Goal: Task Accomplishment & Management: Use online tool/utility

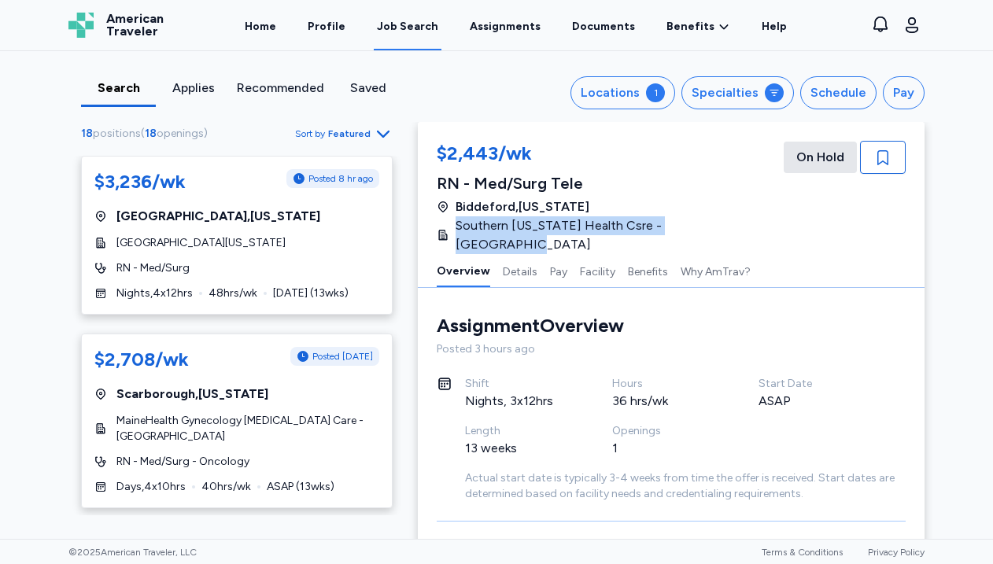
click at [413, 20] on div "Job Search" at bounding box center [407, 27] width 61 height 16
click at [661, 93] on div "1" at bounding box center [655, 92] width 19 height 19
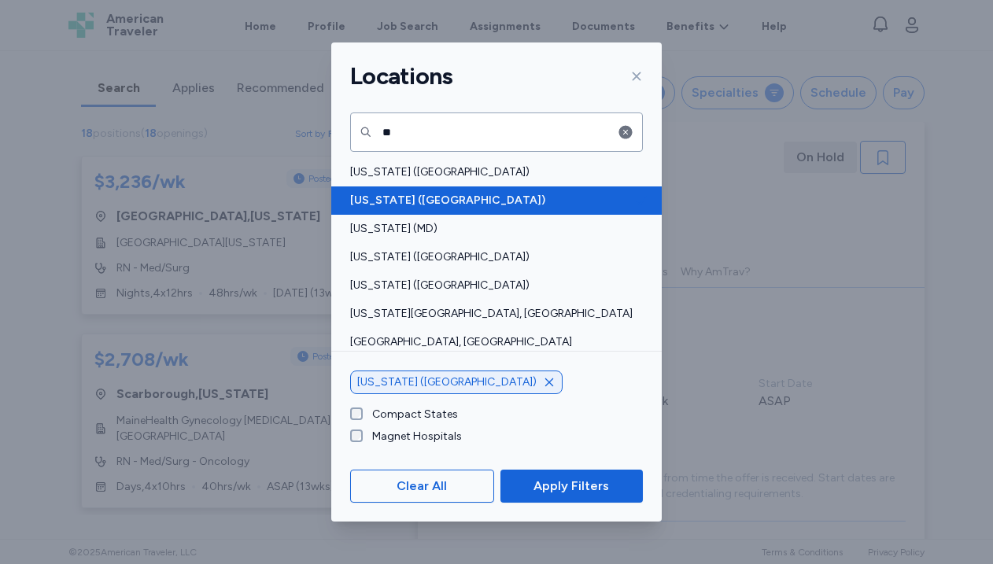
click at [637, 200] on icon at bounding box center [641, 201] width 16 height 16
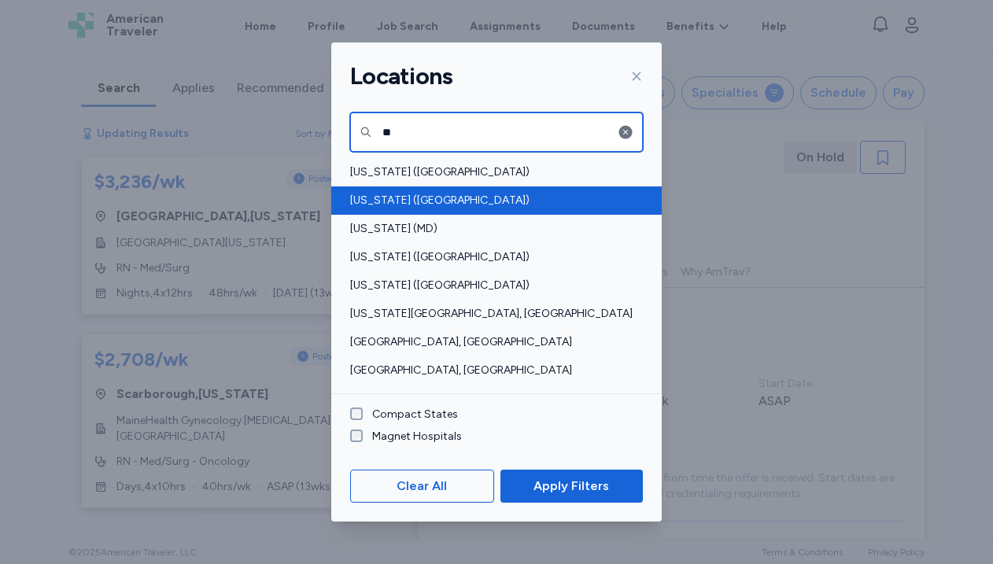
click at [615, 132] on input "**" at bounding box center [496, 132] width 293 height 39
type input "*"
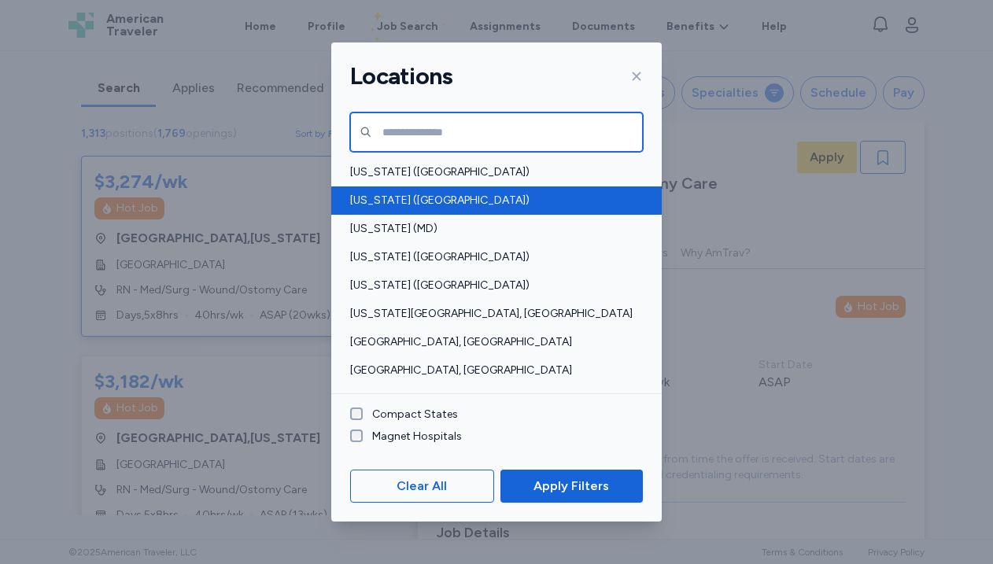
scroll to position [2, 0]
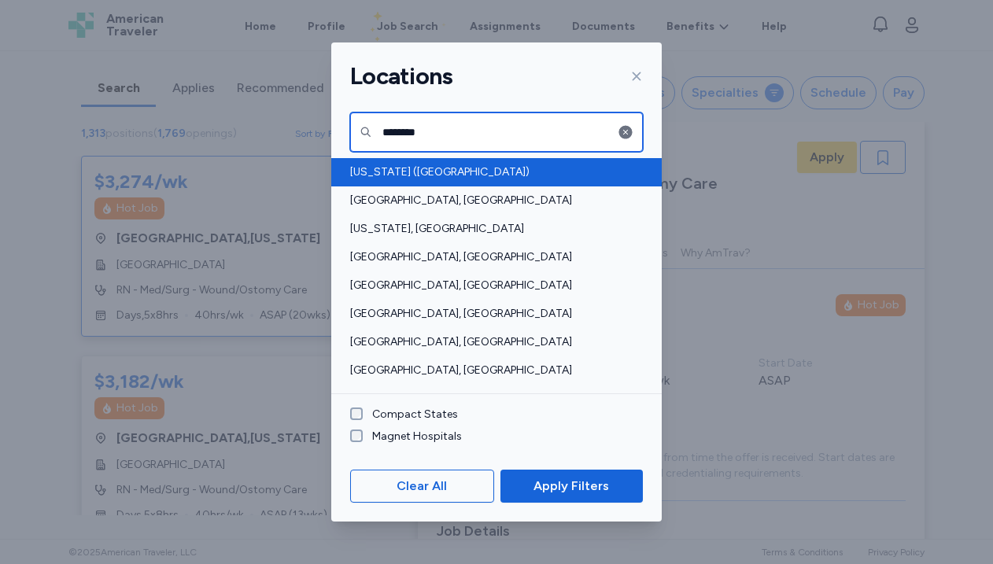
type input "********"
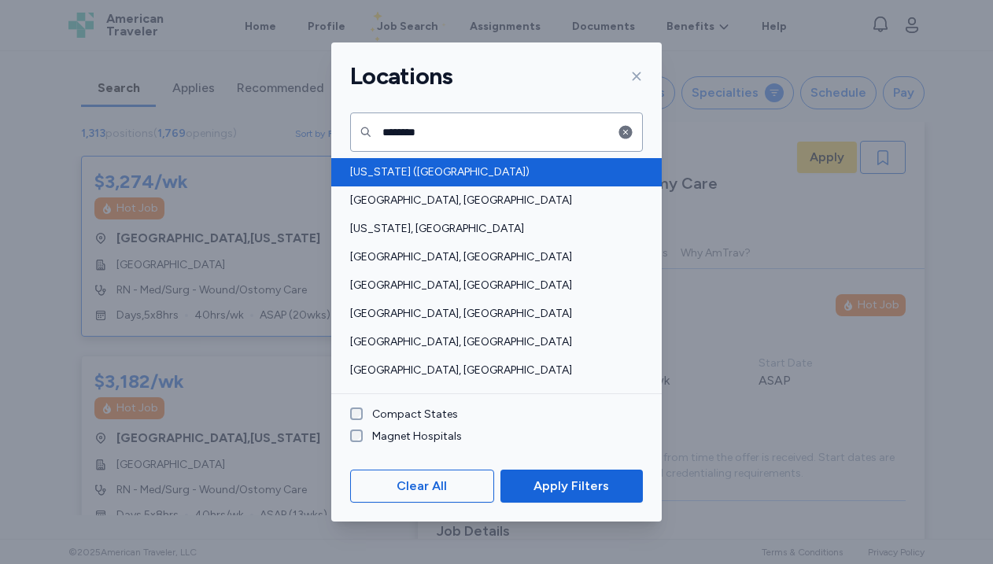
click at [529, 179] on span "[US_STATE] ([GEOGRAPHIC_DATA])" at bounding box center [491, 172] width 283 height 16
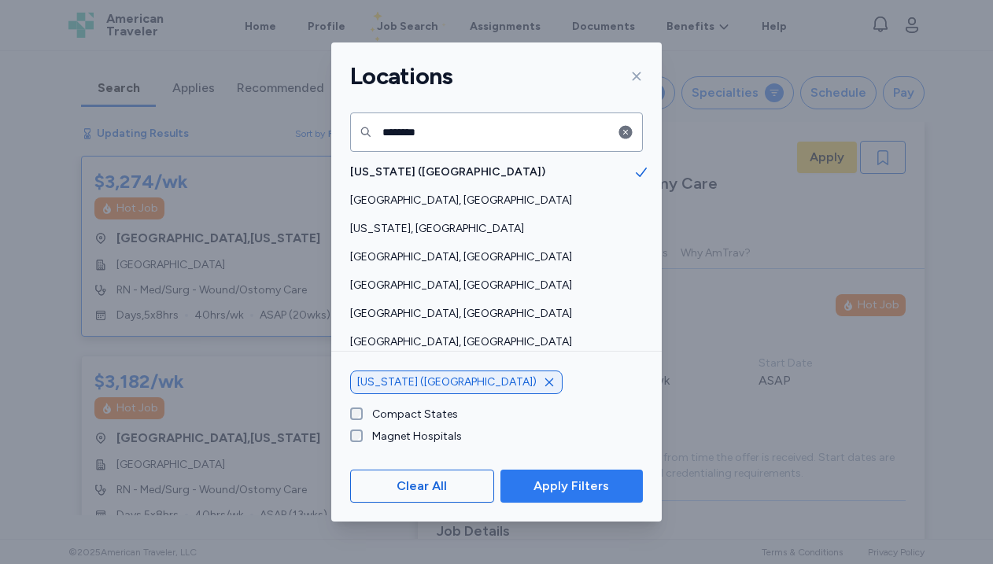
click at [558, 486] on span "Apply Filters" at bounding box center [572, 486] width 76 height 19
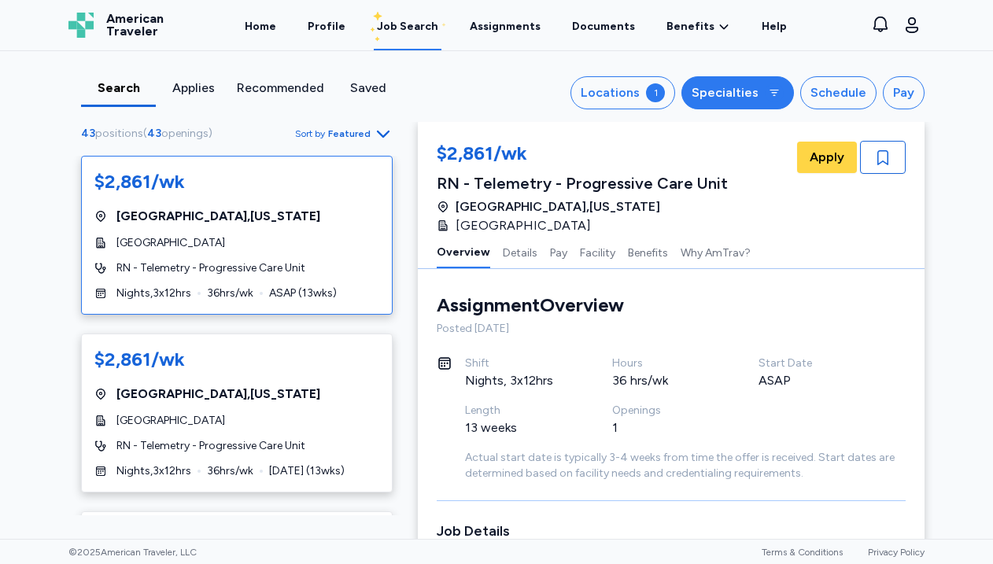
click at [766, 99] on button "Specialties" at bounding box center [737, 92] width 113 height 33
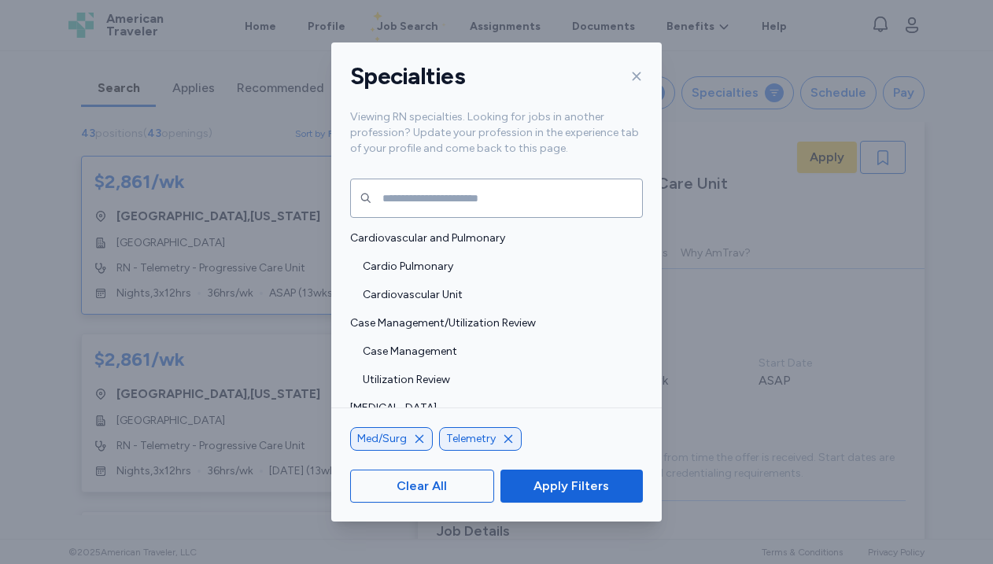
click at [504, 437] on icon "button" at bounding box center [508, 439] width 8 height 8
click at [573, 485] on span "Apply Filters" at bounding box center [572, 486] width 76 height 19
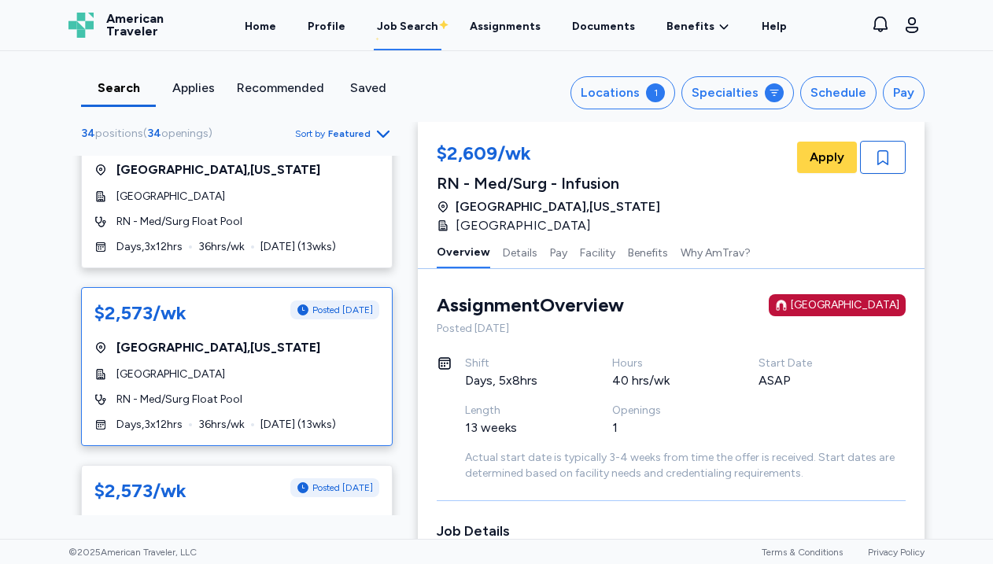
scroll to position [656, 0]
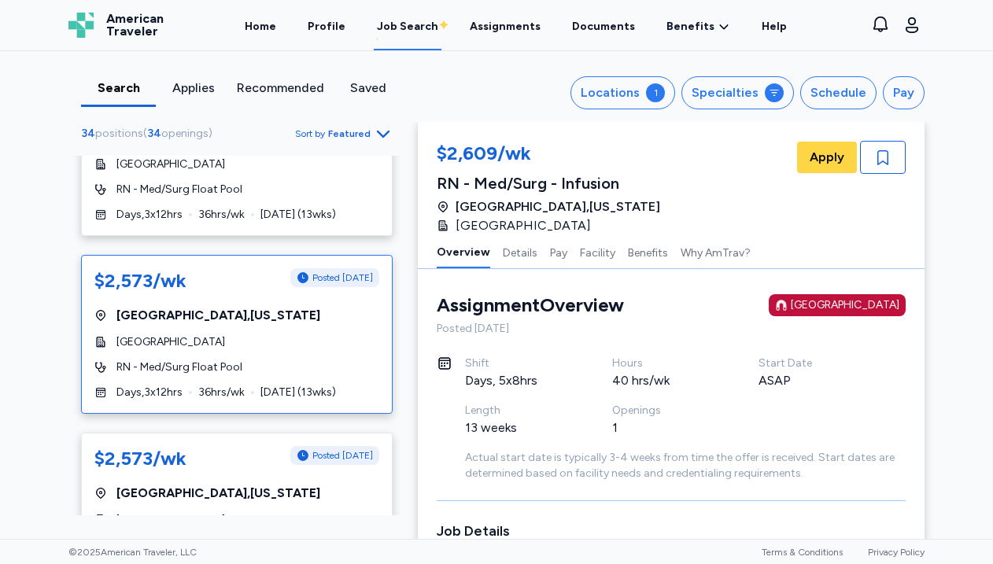
click at [296, 371] on div "RN - Med/Surg Float Pool" at bounding box center [236, 368] width 285 height 16
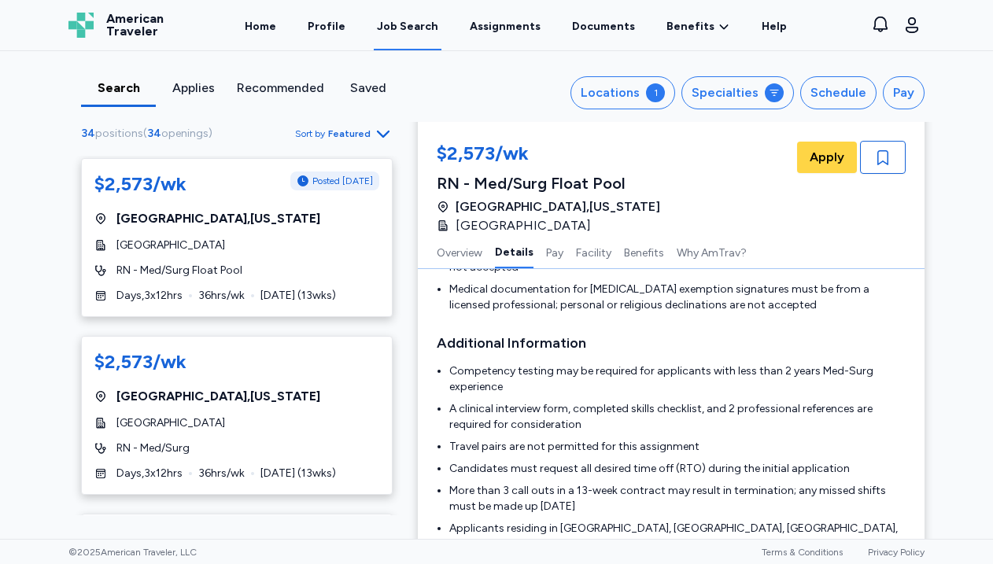
scroll to position [1114, 0]
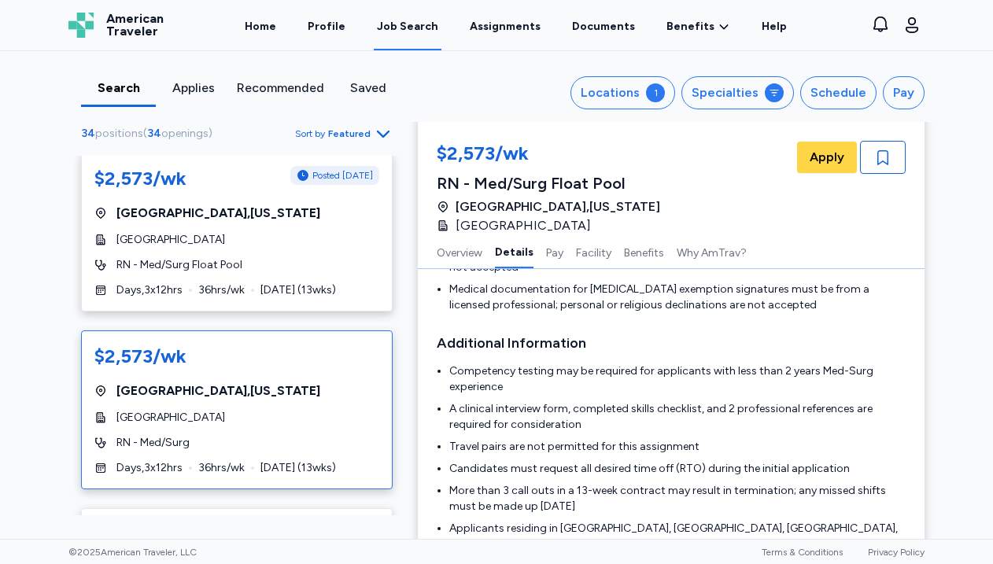
click at [277, 434] on div "$2,573/wk [GEOGRAPHIC_DATA] , [US_STATE][GEOGRAPHIC_DATA] RN - Med/Surg Days , …" at bounding box center [237, 410] width 312 height 159
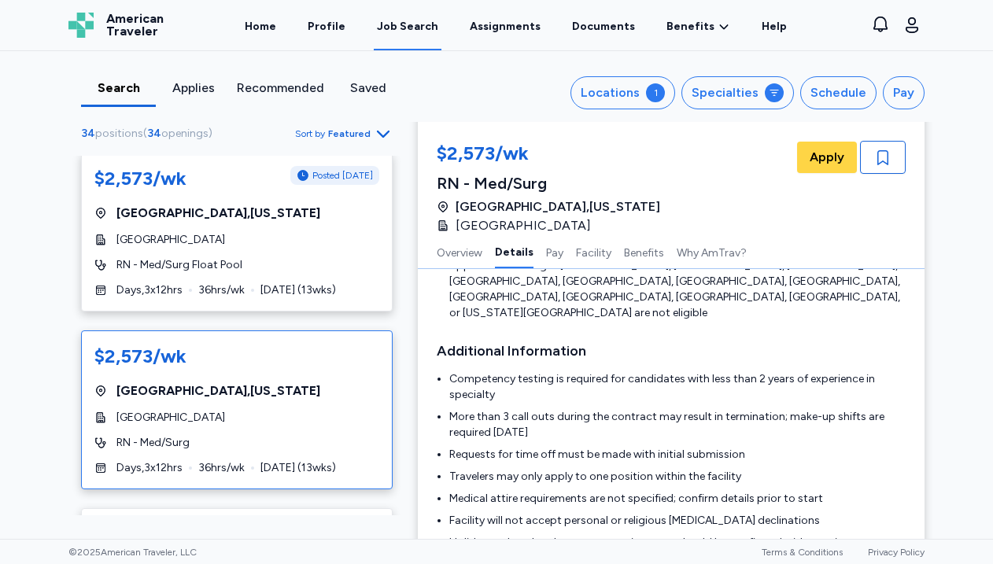
scroll to position [653, 0]
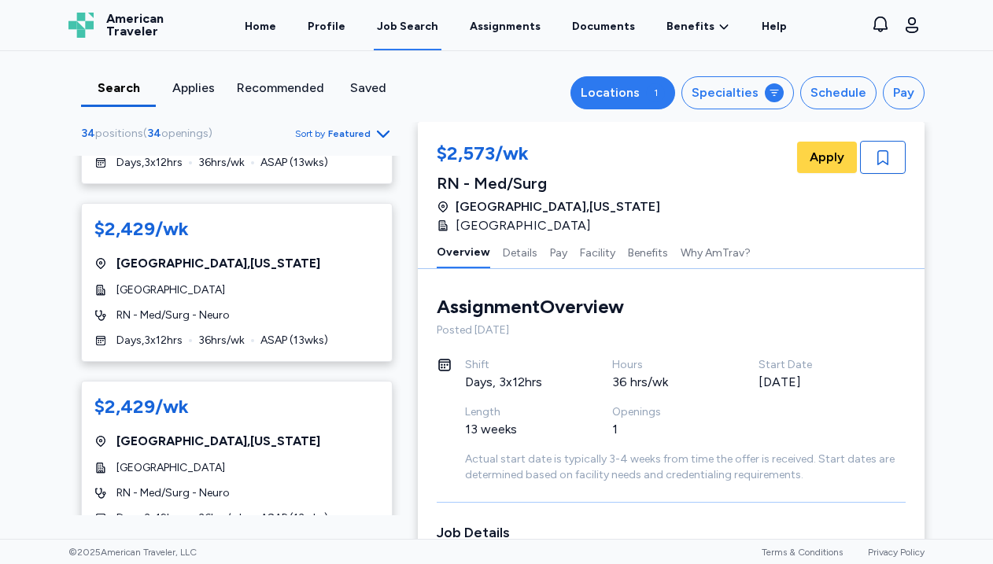
click at [663, 89] on div "1" at bounding box center [655, 92] width 19 height 19
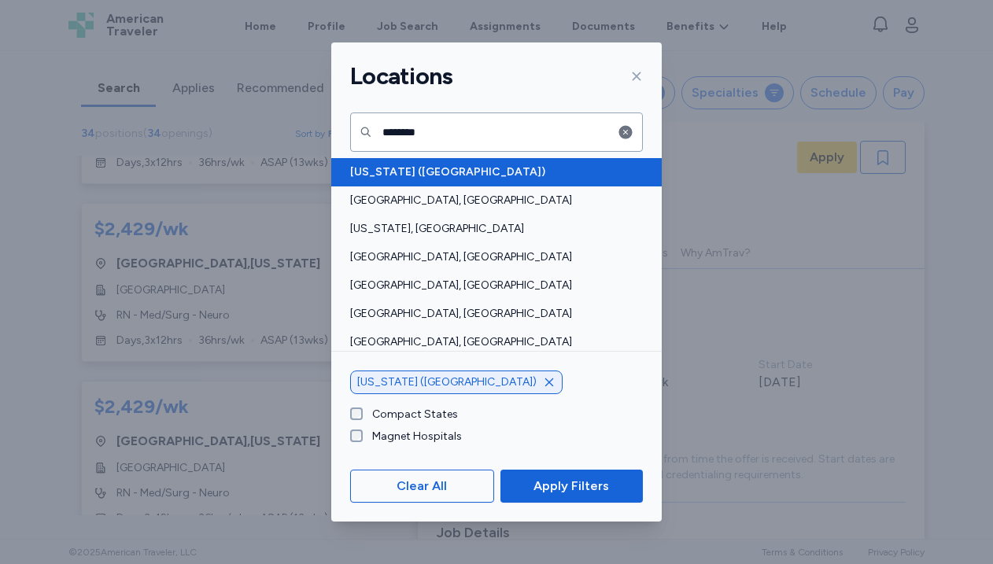
click at [611, 170] on span "[US_STATE] ([GEOGRAPHIC_DATA])" at bounding box center [491, 172] width 283 height 16
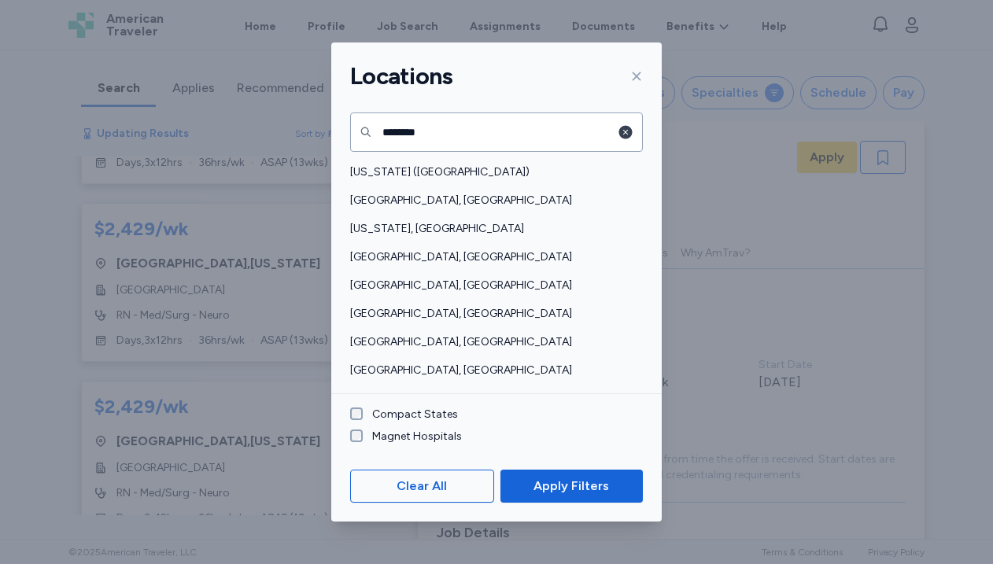
click at [618, 131] on icon "button" at bounding box center [626, 132] width 16 height 16
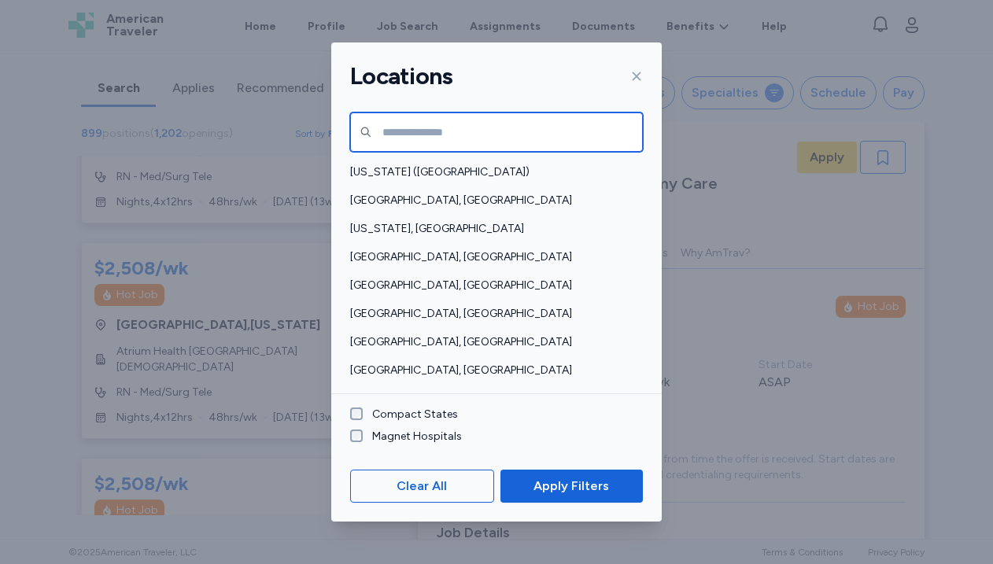
click at [533, 139] on input "text" at bounding box center [496, 132] width 293 height 39
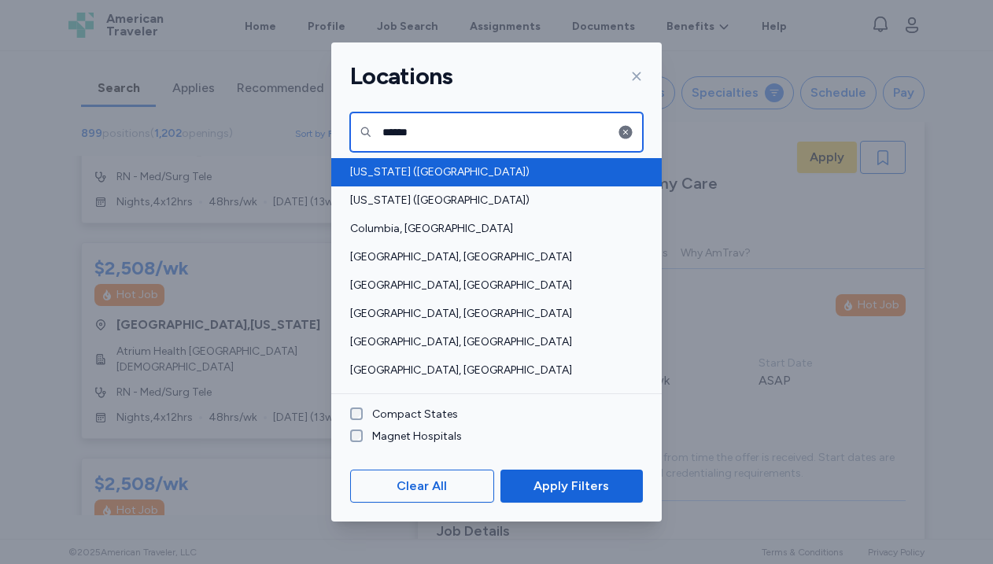
type input "*****"
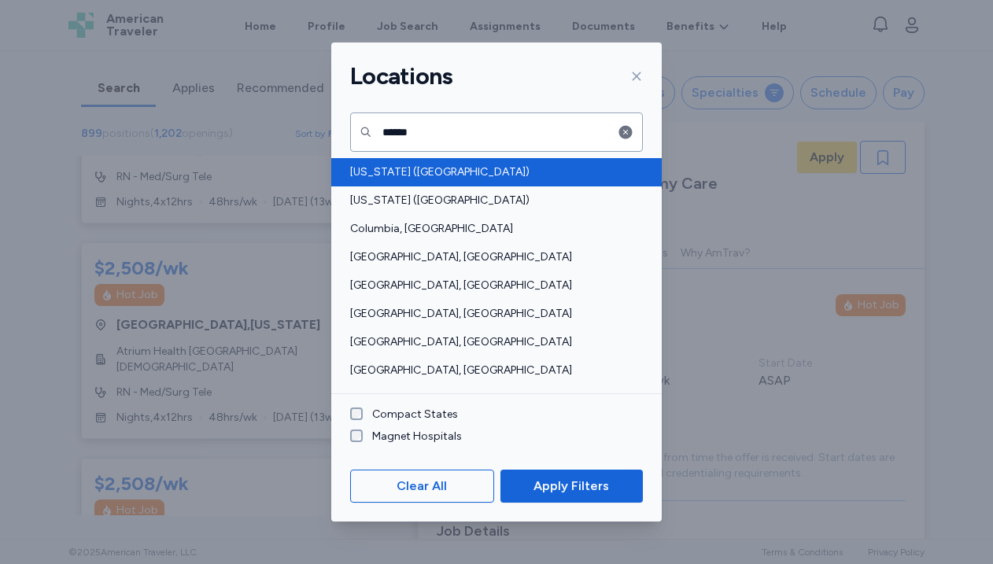
click at [402, 179] on span "[US_STATE] ([GEOGRAPHIC_DATA])" at bounding box center [491, 172] width 283 height 16
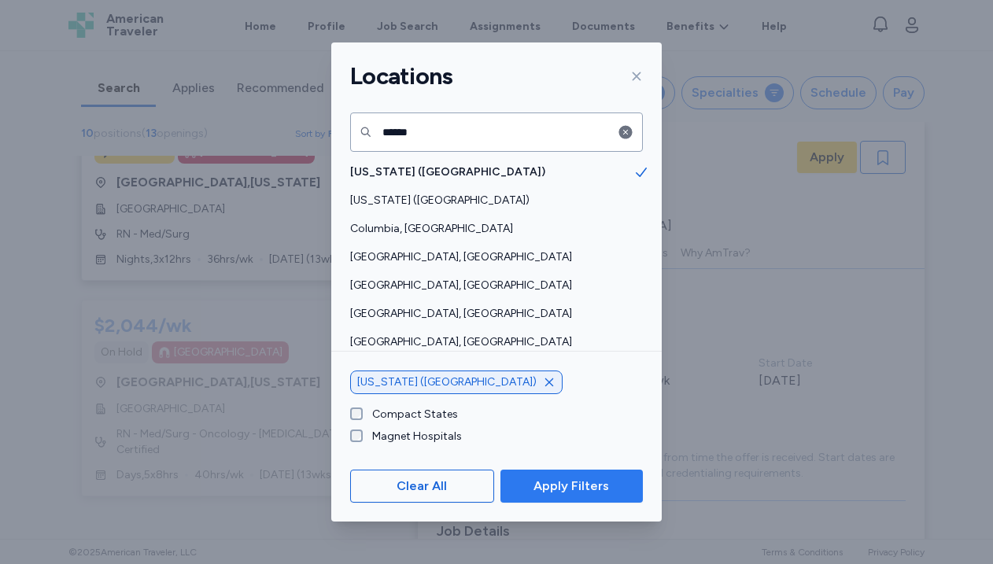
scroll to position [1573, 0]
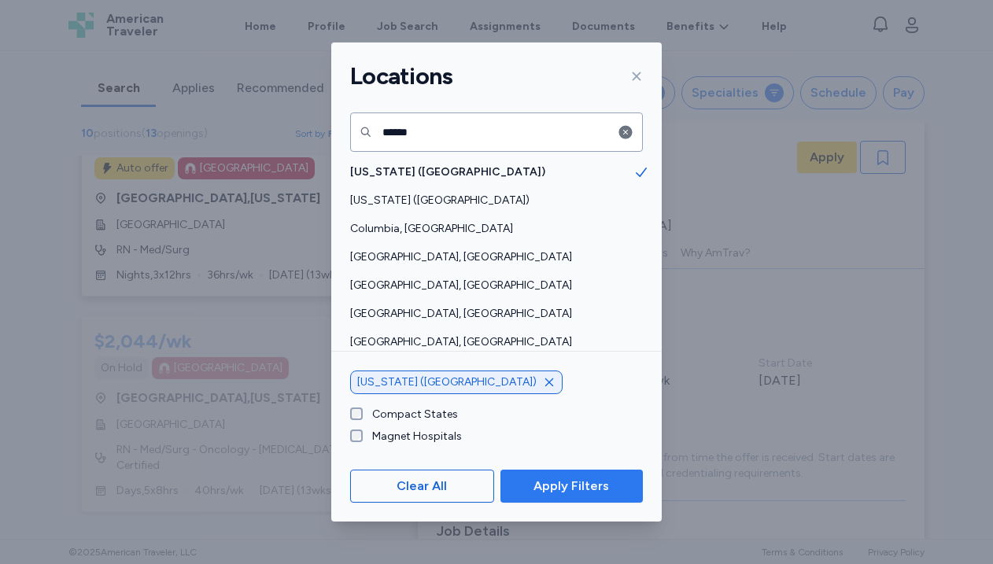
click at [583, 491] on span "Apply Filters" at bounding box center [572, 486] width 76 height 19
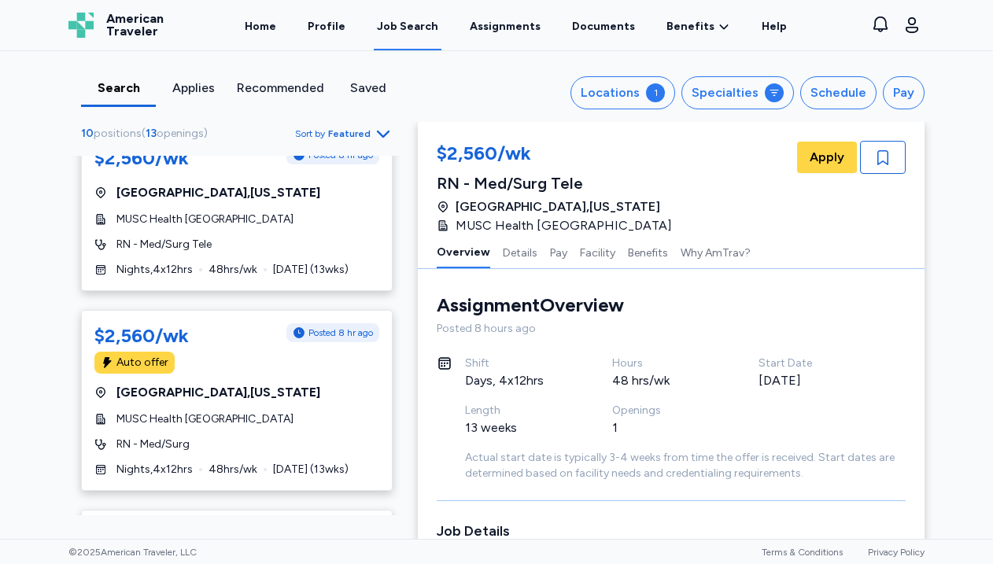
scroll to position [0, 0]
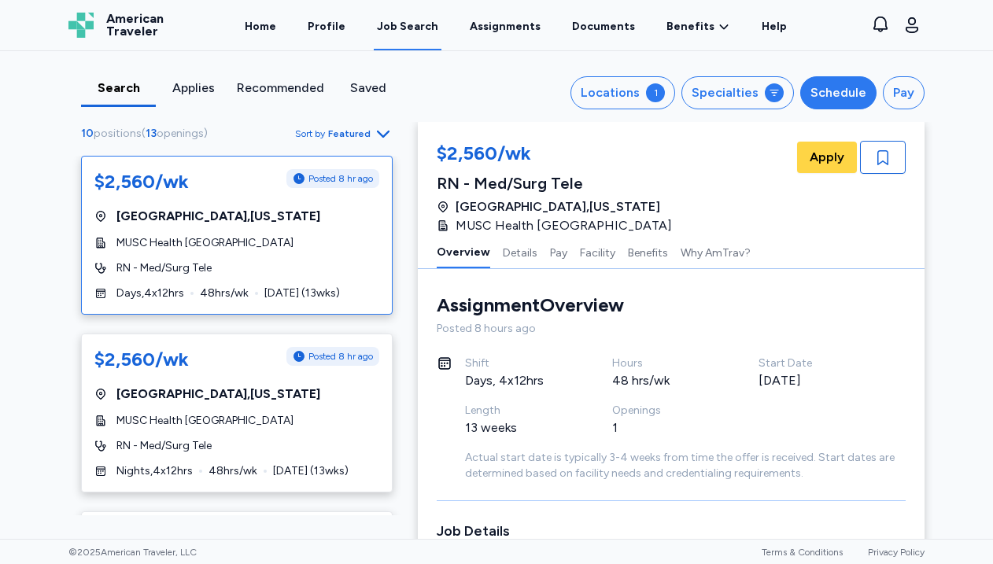
click at [841, 88] on div "Schedule" at bounding box center [839, 92] width 56 height 19
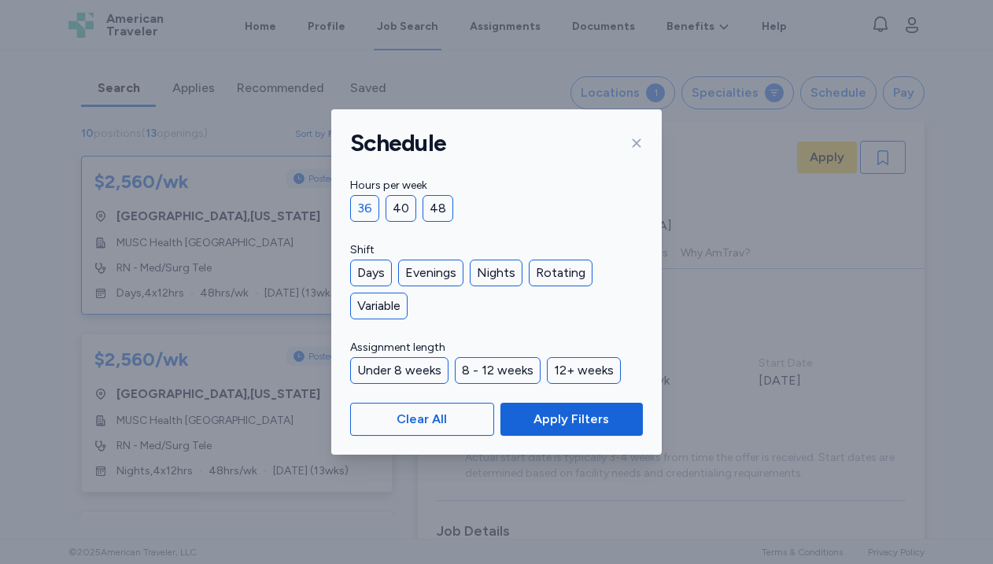
click at [365, 204] on div "36" at bounding box center [364, 208] width 29 height 27
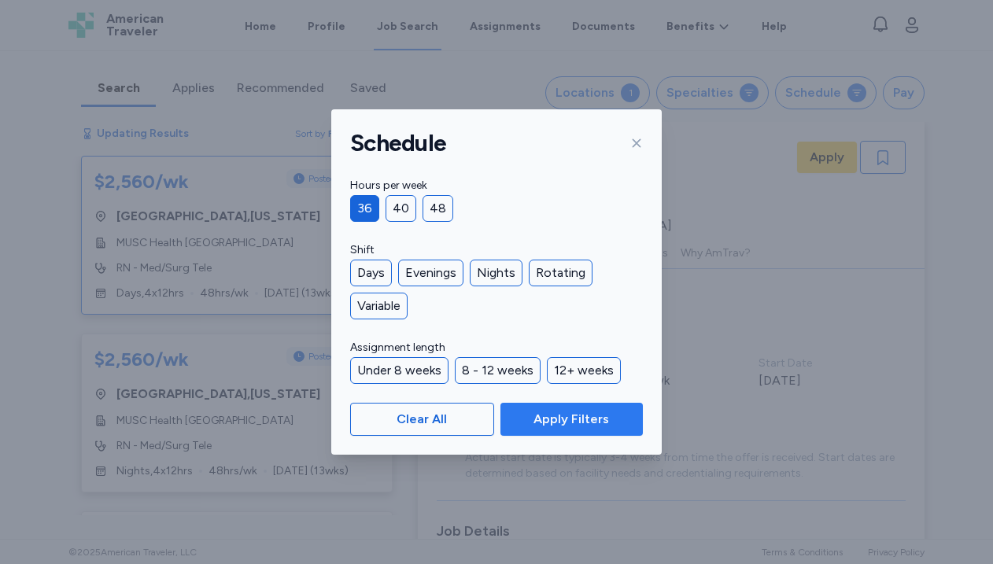
click at [581, 417] on span "Apply Filters" at bounding box center [572, 419] width 76 height 19
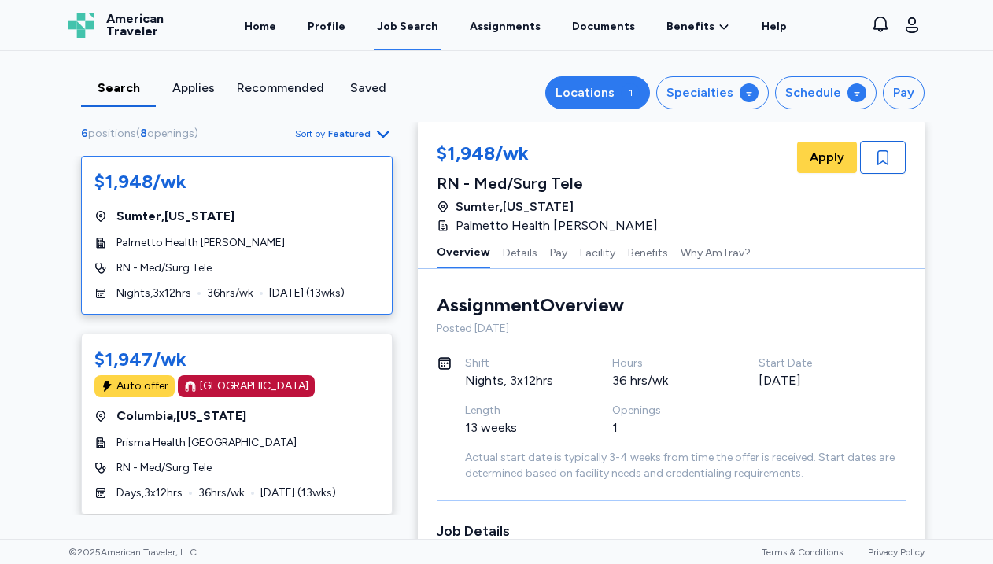
click at [602, 87] on div "Locations" at bounding box center [585, 92] width 59 height 19
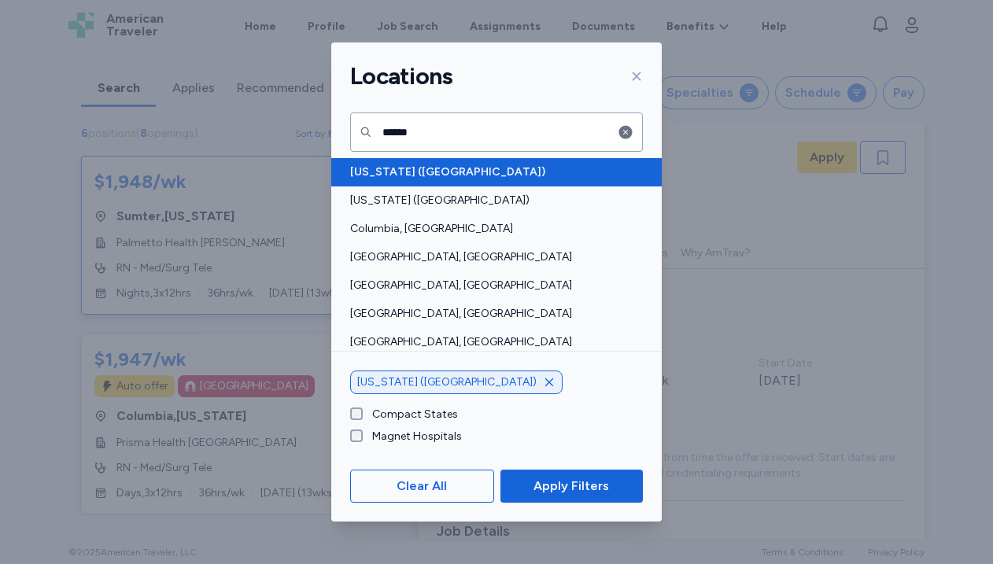
click at [550, 172] on span "[US_STATE] ([GEOGRAPHIC_DATA])" at bounding box center [491, 172] width 283 height 16
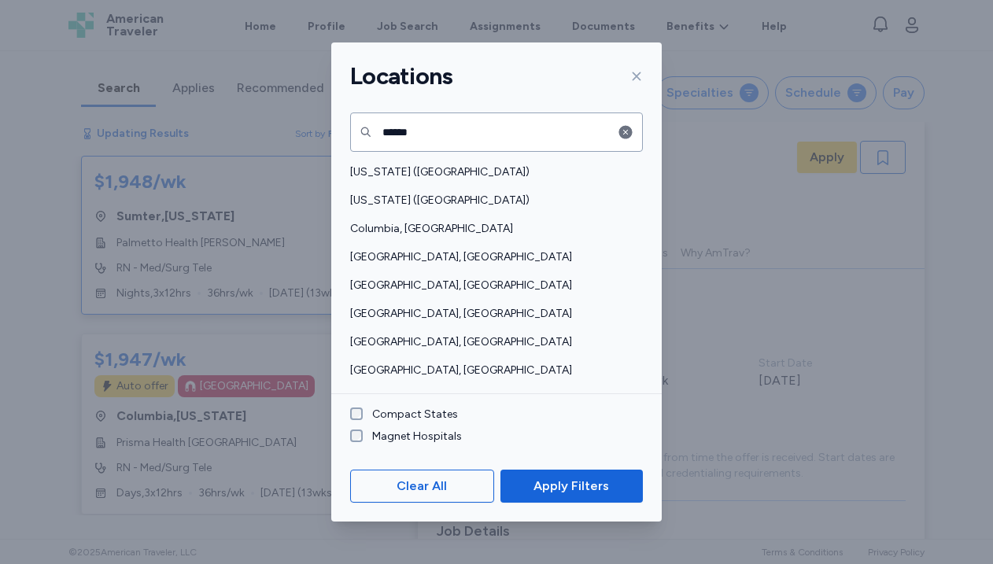
click at [622, 131] on icon "button" at bounding box center [625, 132] width 13 height 13
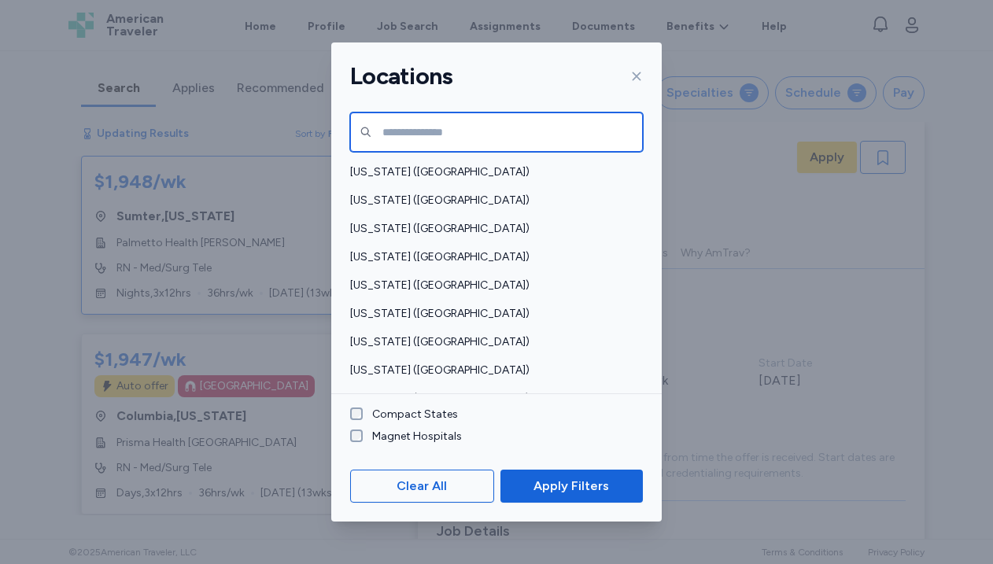
click at [541, 130] on input "text" at bounding box center [496, 132] width 293 height 39
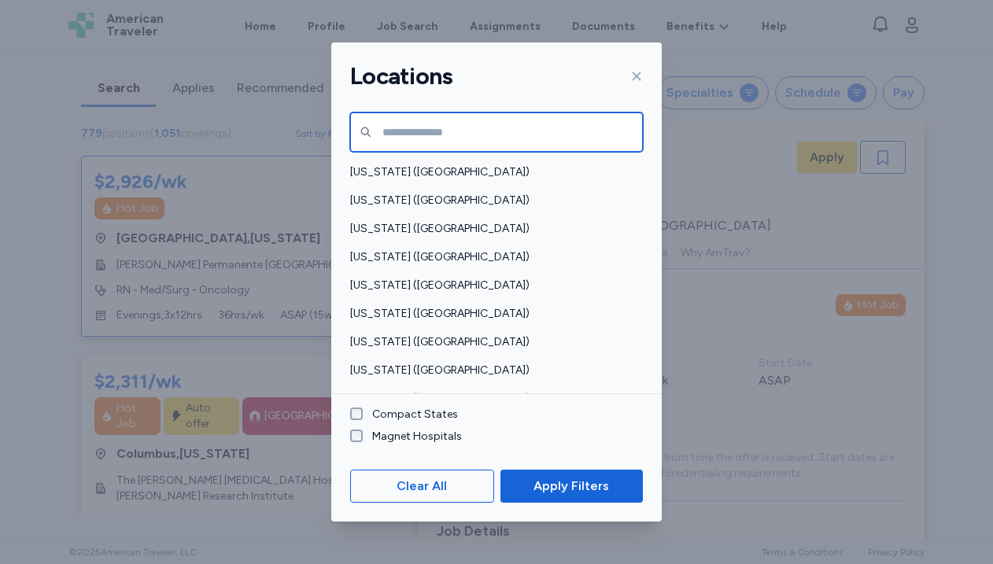
click at [457, 130] on input "text" at bounding box center [496, 132] width 293 height 39
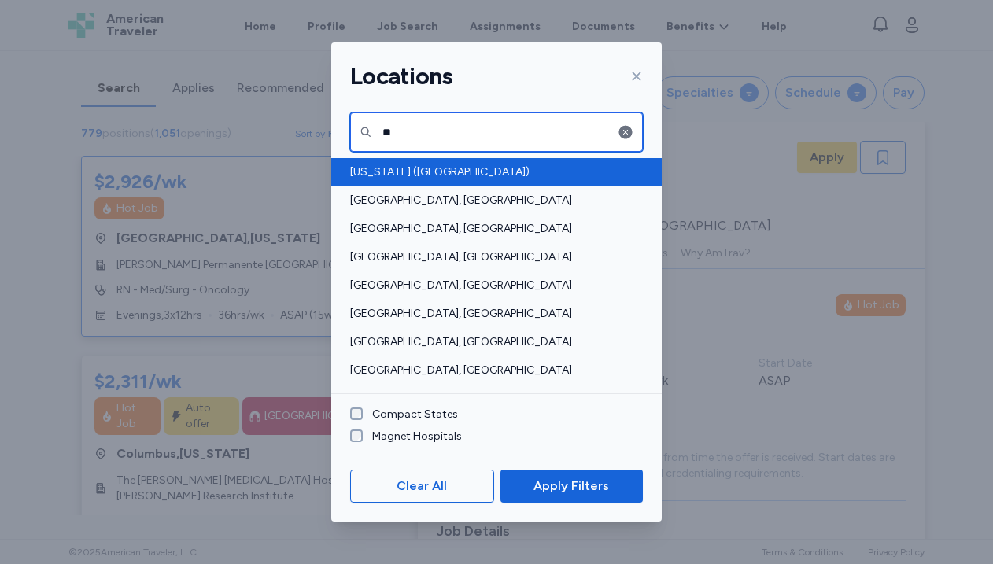
type input "**"
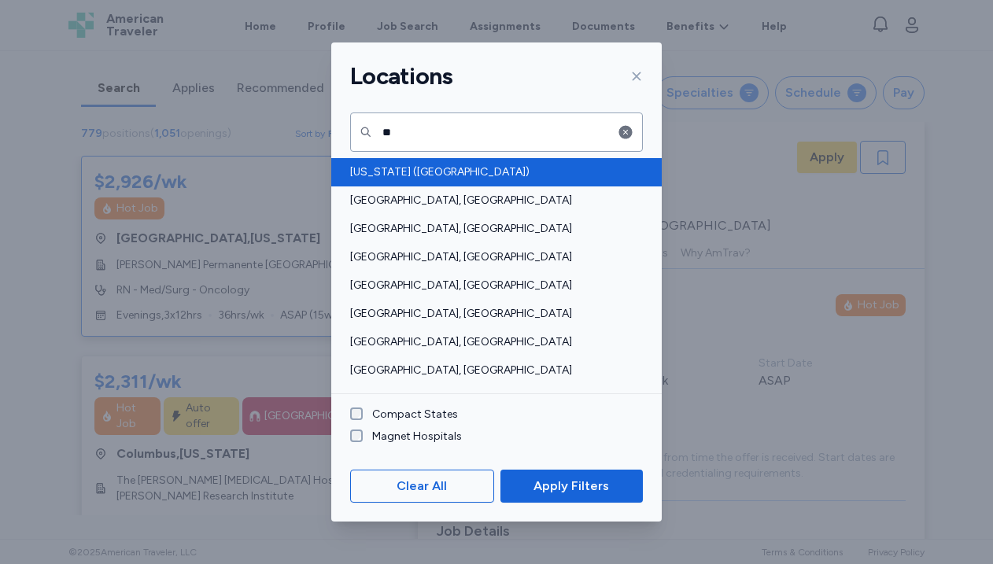
click at [423, 174] on span "[US_STATE] ([GEOGRAPHIC_DATA])" at bounding box center [491, 172] width 283 height 16
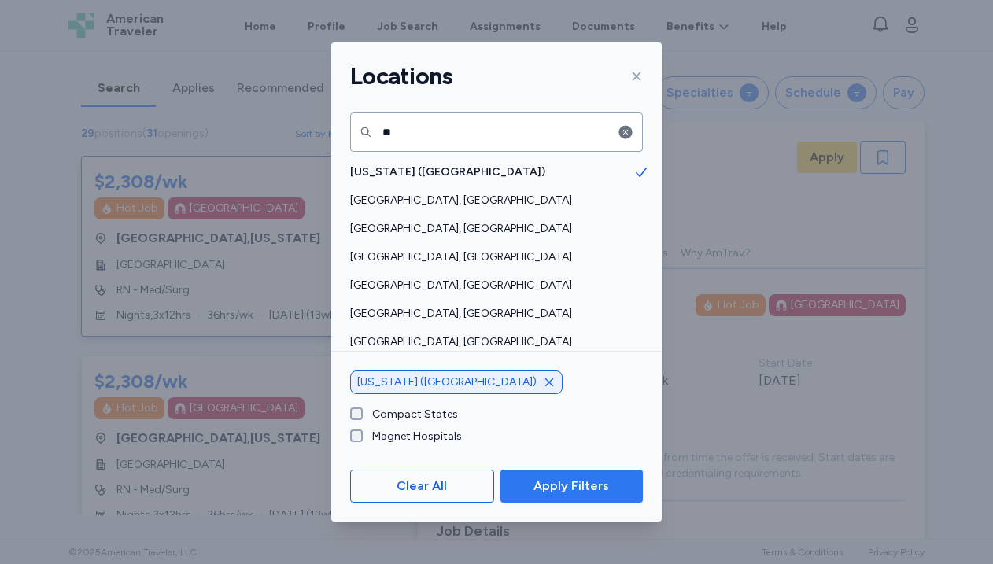
click at [533, 495] on span "Apply Filters" at bounding box center [571, 486] width 117 height 19
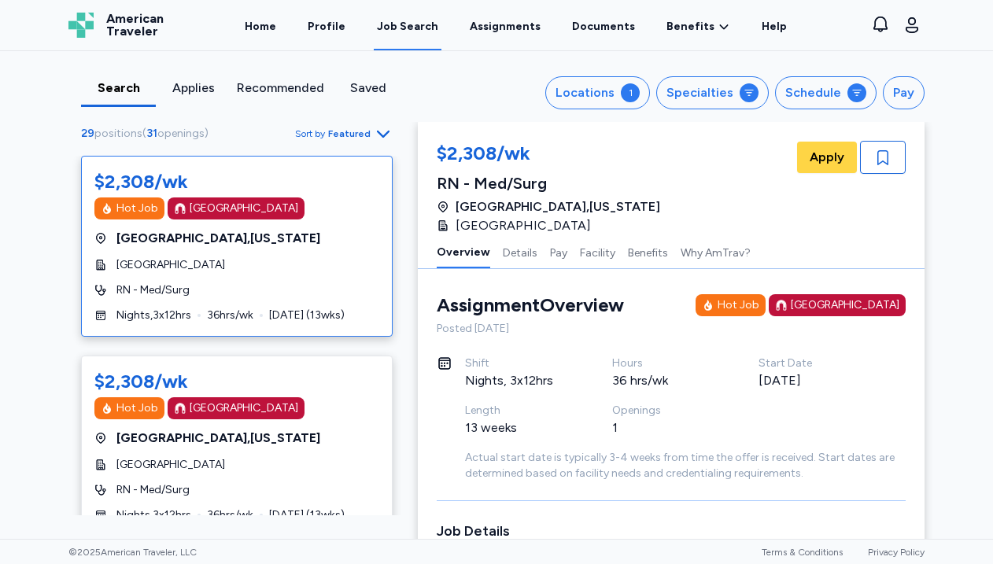
click at [279, 266] on div "[GEOGRAPHIC_DATA]" at bounding box center [236, 265] width 285 height 16
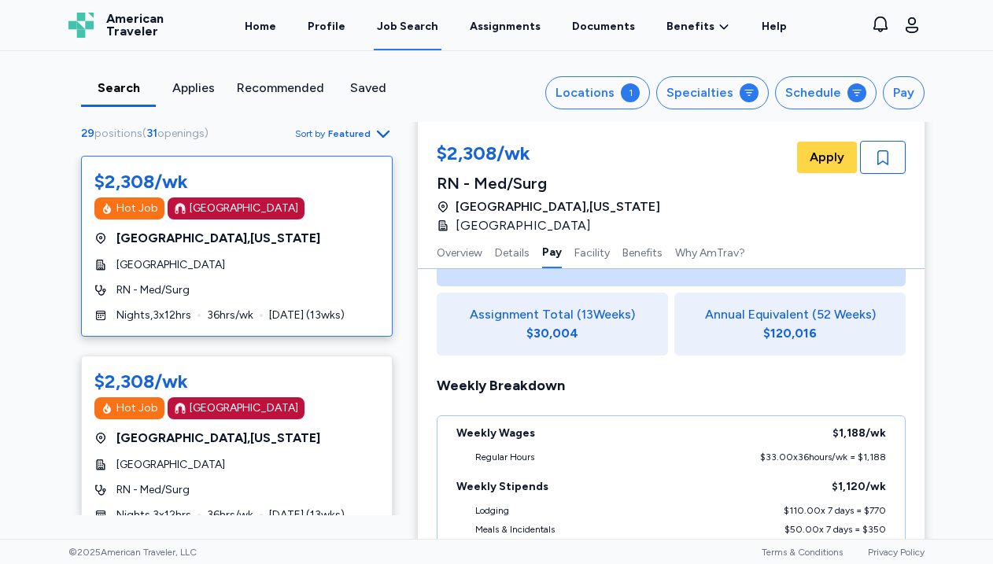
scroll to position [1338, 0]
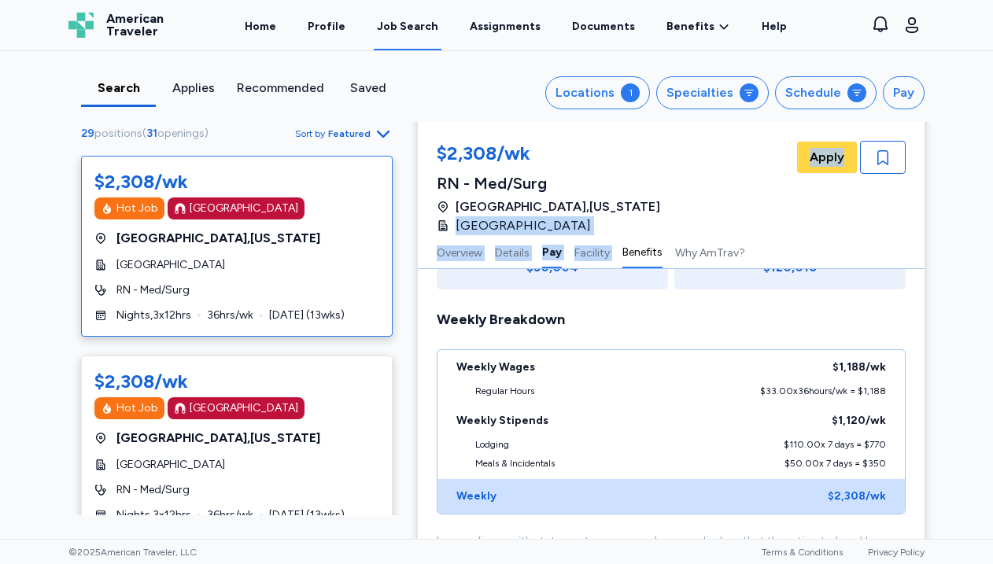
drag, startPoint x: 458, startPoint y: 227, endPoint x: 628, endPoint y: 236, distance: 170.2
click at [628, 236] on div "$2,308/wk RN - Med/[GEOGRAPHIC_DATA] , [US_STATE] [GEOGRAPHIC_DATA] Apply Overv…" at bounding box center [671, 195] width 507 height 147
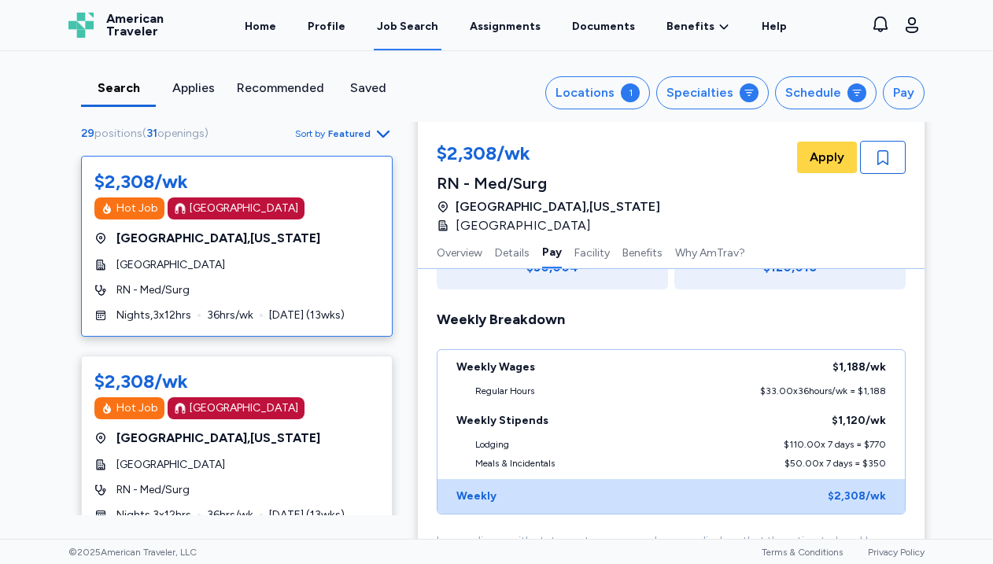
click at [700, 220] on div "$2,308/wk RN - Med/[GEOGRAPHIC_DATA] , [US_STATE] [GEOGRAPHIC_DATA] Apply" at bounding box center [671, 188] width 469 height 94
drag, startPoint x: 651, startPoint y: 230, endPoint x: 596, endPoint y: 228, distance: 55.1
click at [621, 224] on div "$2,308/wk RN - Med/[GEOGRAPHIC_DATA] , [US_STATE] [GEOGRAPHIC_DATA] Apply" at bounding box center [671, 188] width 469 height 94
click at [269, 271] on div "[GEOGRAPHIC_DATA]" at bounding box center [236, 265] width 285 height 16
click at [269, 268] on div "[GEOGRAPHIC_DATA]" at bounding box center [236, 265] width 285 height 16
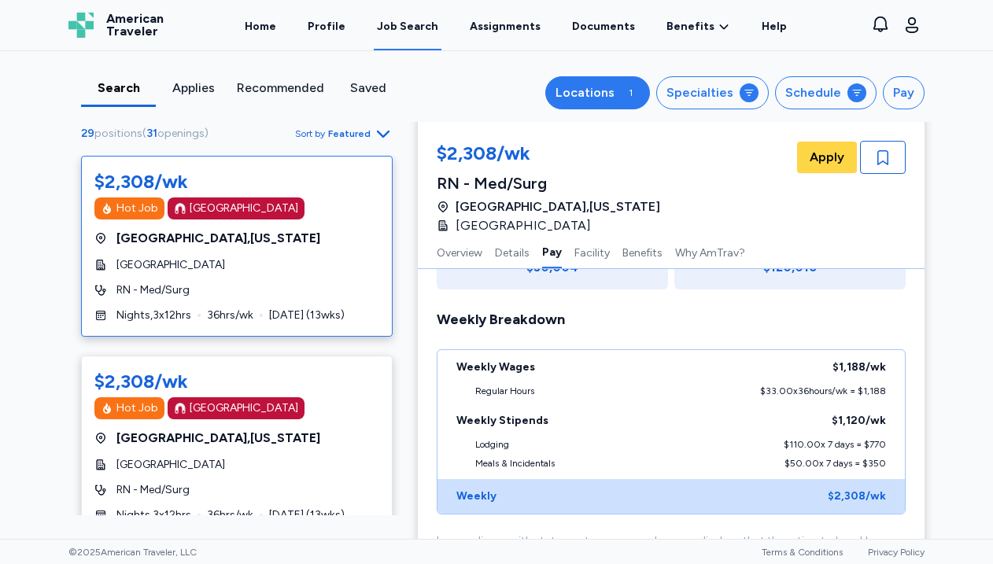
click at [612, 91] on div "Locations" at bounding box center [585, 92] width 59 height 19
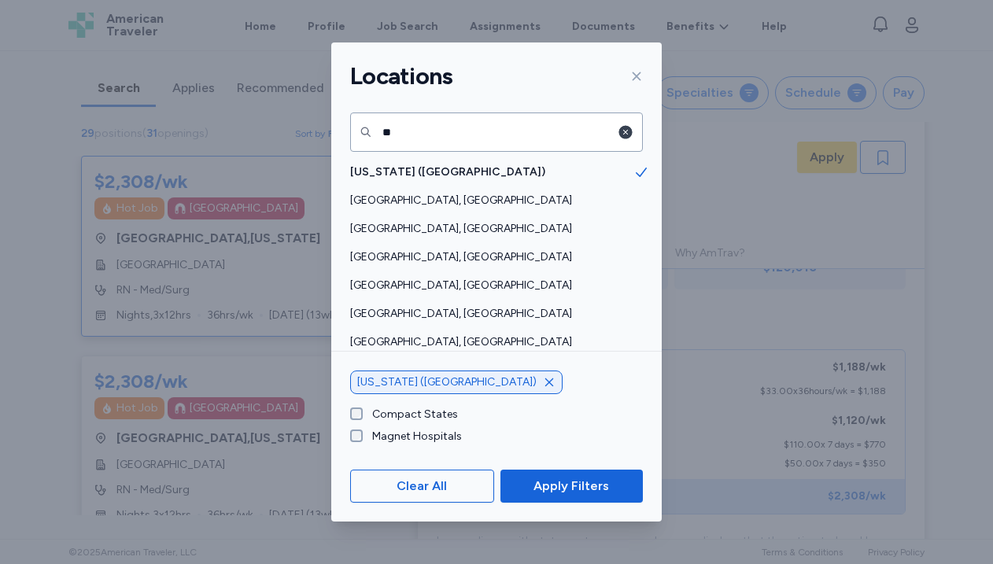
click at [619, 133] on icon "button" at bounding box center [625, 132] width 13 height 13
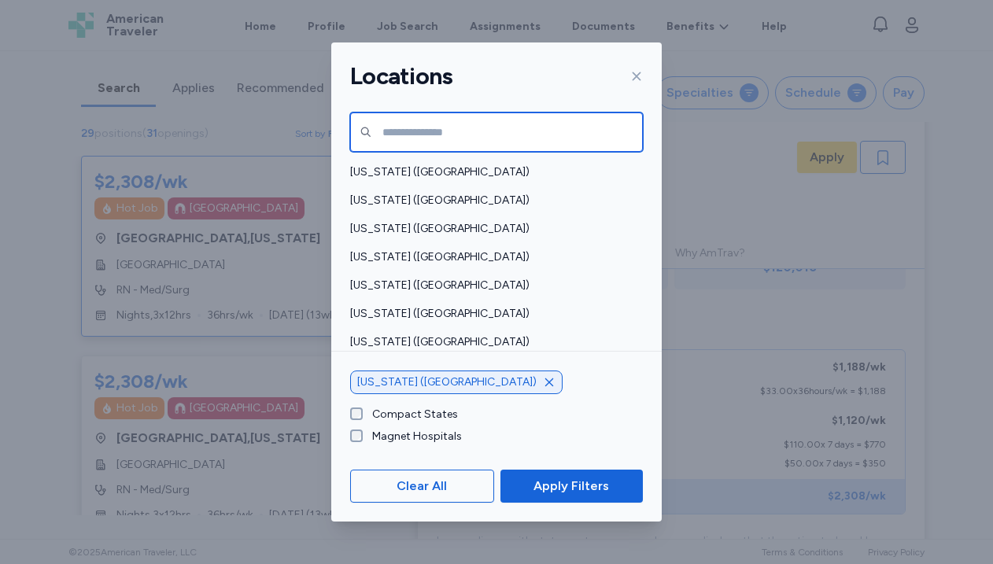
click at [506, 133] on input "text" at bounding box center [496, 132] width 293 height 39
type input "*"
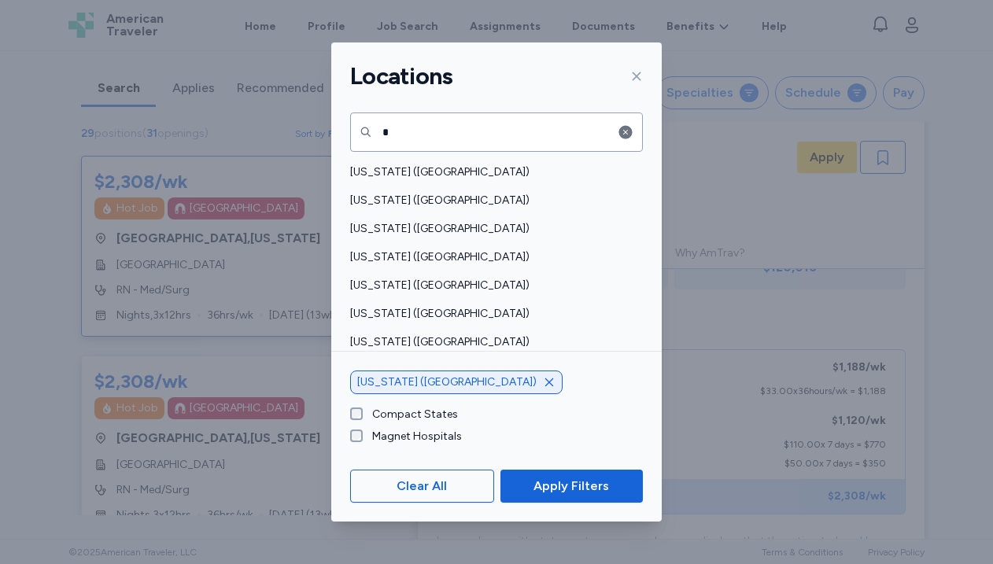
click at [545, 381] on icon "button" at bounding box center [549, 383] width 8 height 8
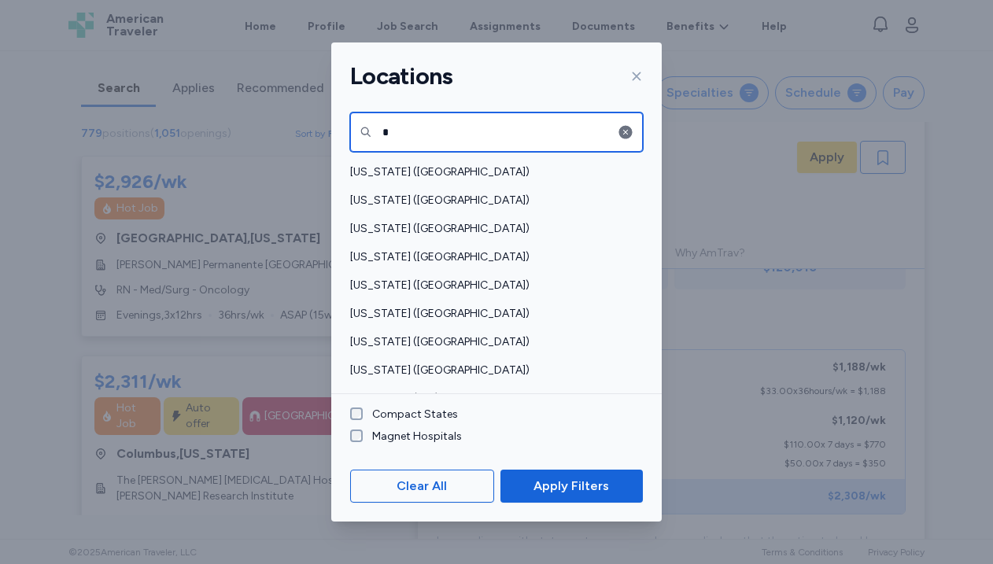
click at [448, 131] on input "*" at bounding box center [496, 132] width 293 height 39
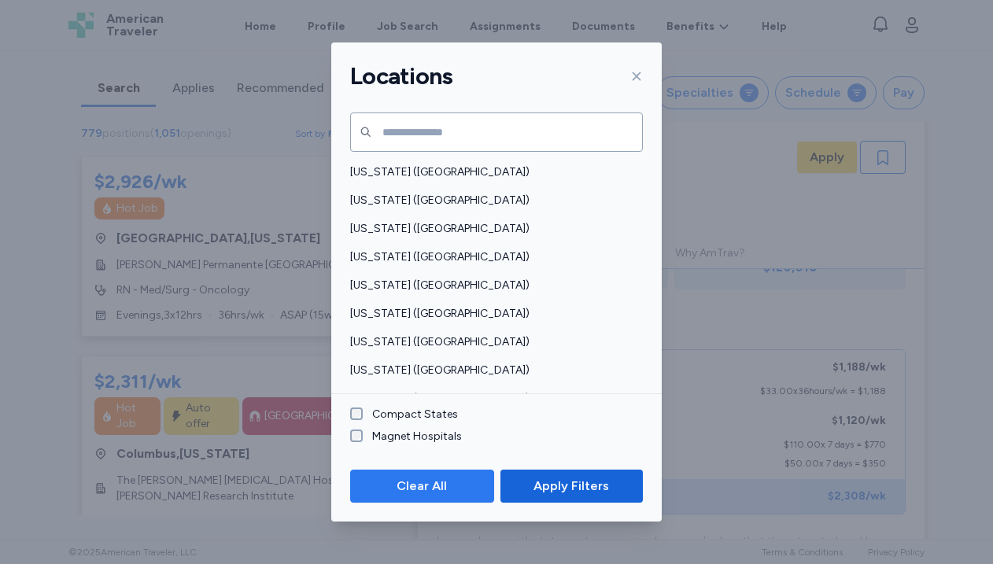
click at [427, 475] on button "Clear All" at bounding box center [422, 486] width 144 height 33
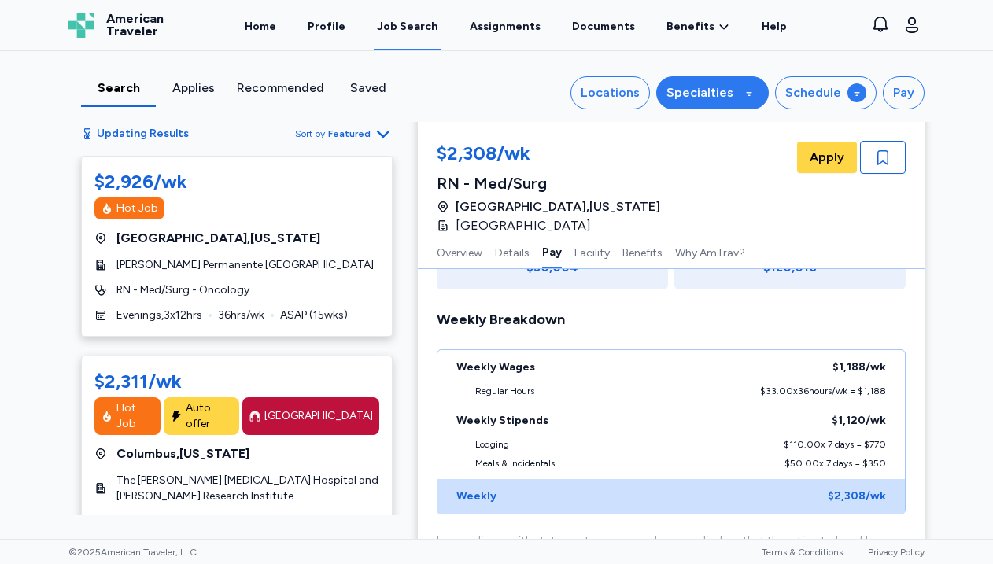
click at [711, 91] on div "Specialties" at bounding box center [700, 92] width 67 height 19
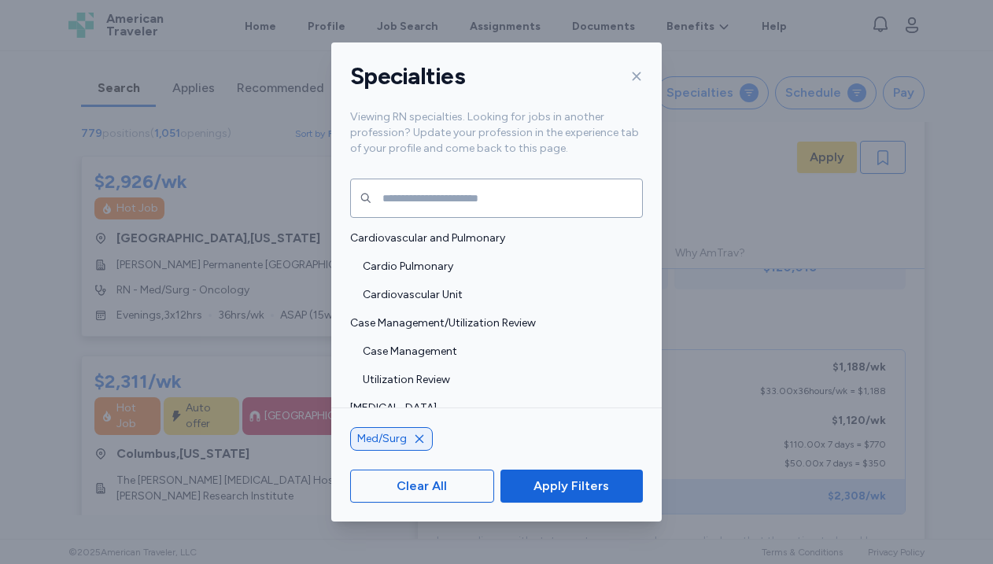
click at [626, 74] on div at bounding box center [633, 76] width 19 height 25
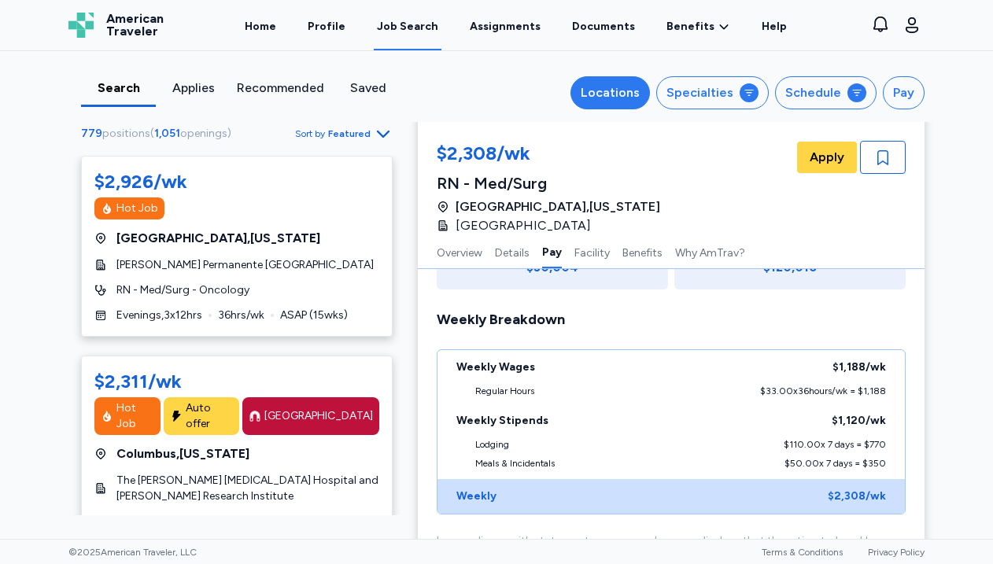
click at [609, 94] on div "Locations" at bounding box center [610, 92] width 59 height 19
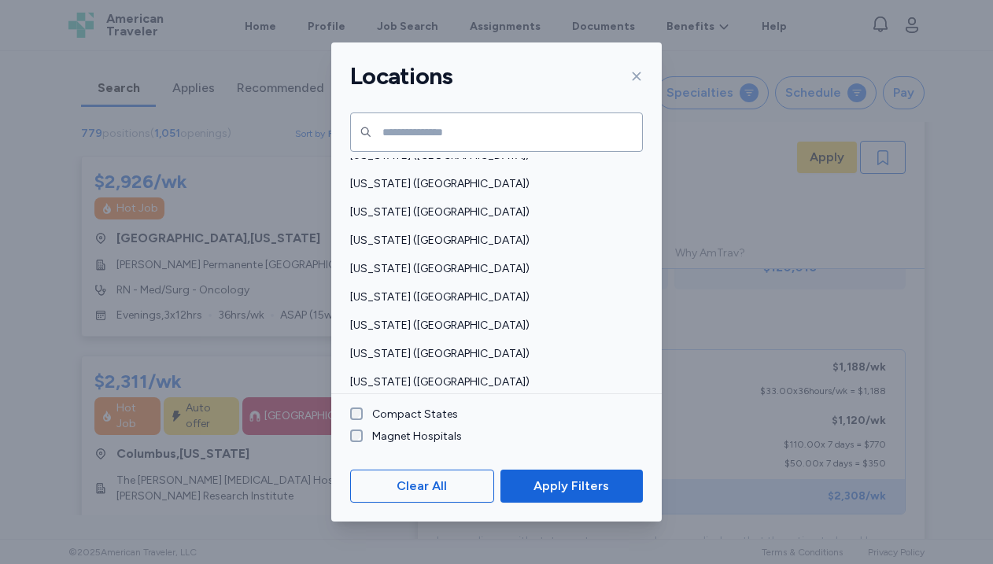
scroll to position [1210, 0]
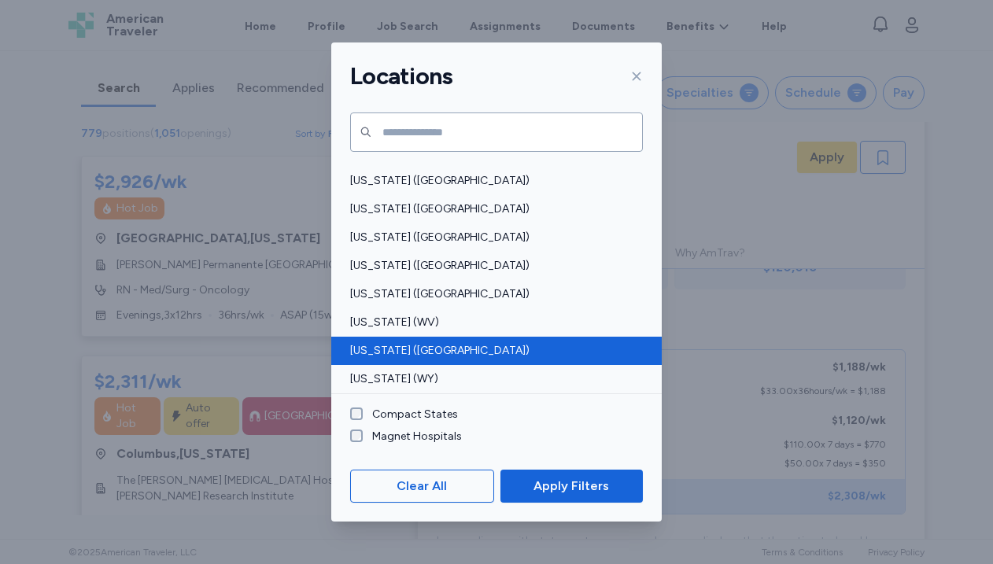
click at [465, 344] on span "[US_STATE] ([GEOGRAPHIC_DATA])" at bounding box center [491, 351] width 283 height 16
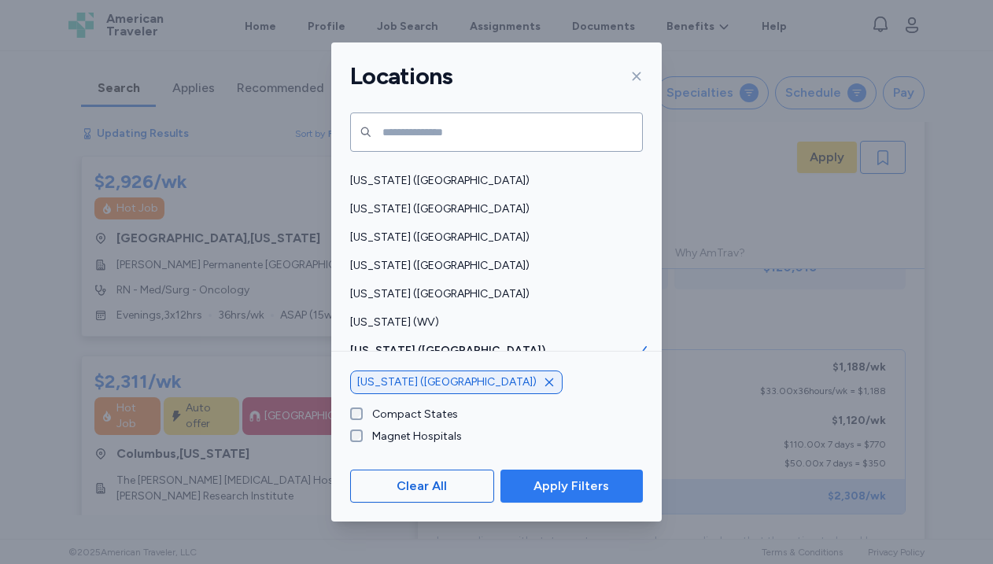
click at [537, 488] on span "Apply Filters" at bounding box center [572, 486] width 76 height 19
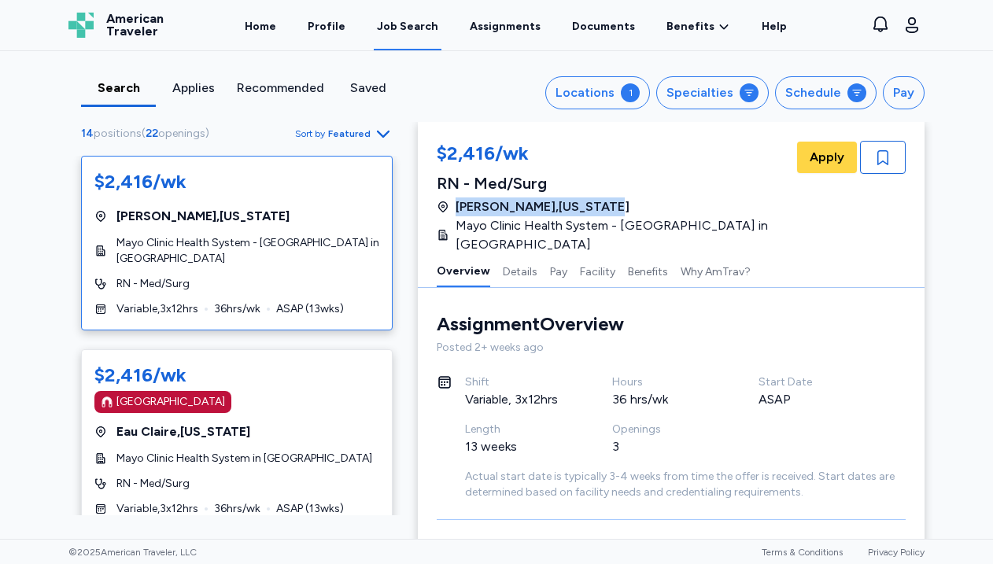
drag, startPoint x: 575, startPoint y: 206, endPoint x: 455, endPoint y: 205, distance: 120.4
click at [455, 205] on div "[PERSON_NAME] , [US_STATE]" at bounding box center [615, 207] width 357 height 19
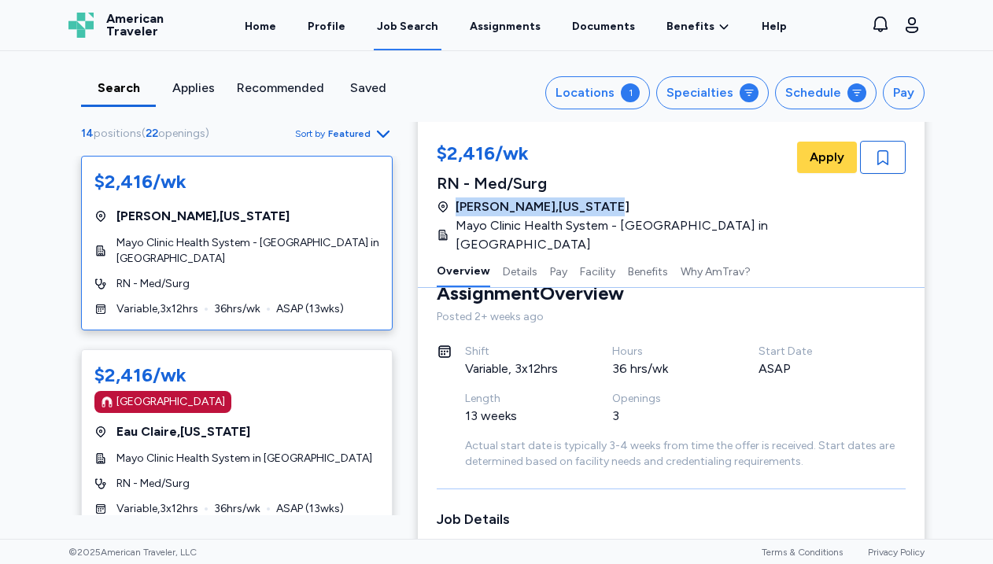
scroll to position [62, 0]
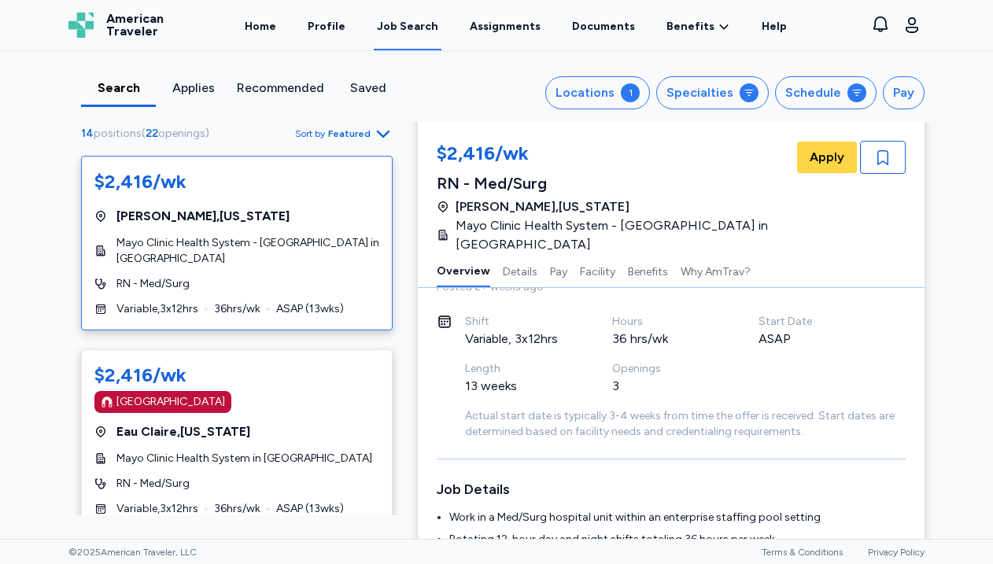
click at [35, 349] on div "Search Applies Recommended Saved Locations 1 Specialties Schedule Pay 14 positi…" at bounding box center [496, 295] width 993 height 488
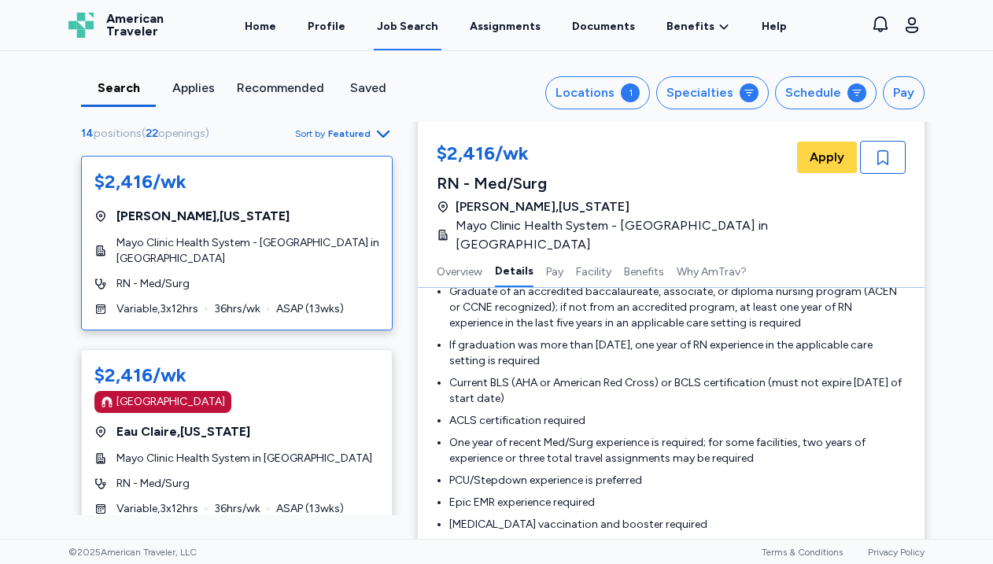
scroll to position [523, 0]
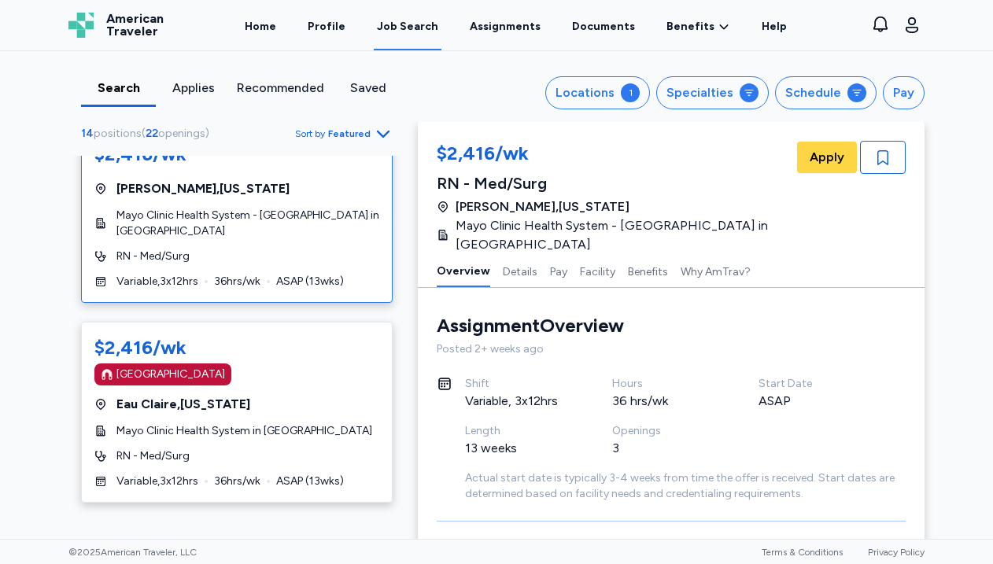
scroll to position [0, 0]
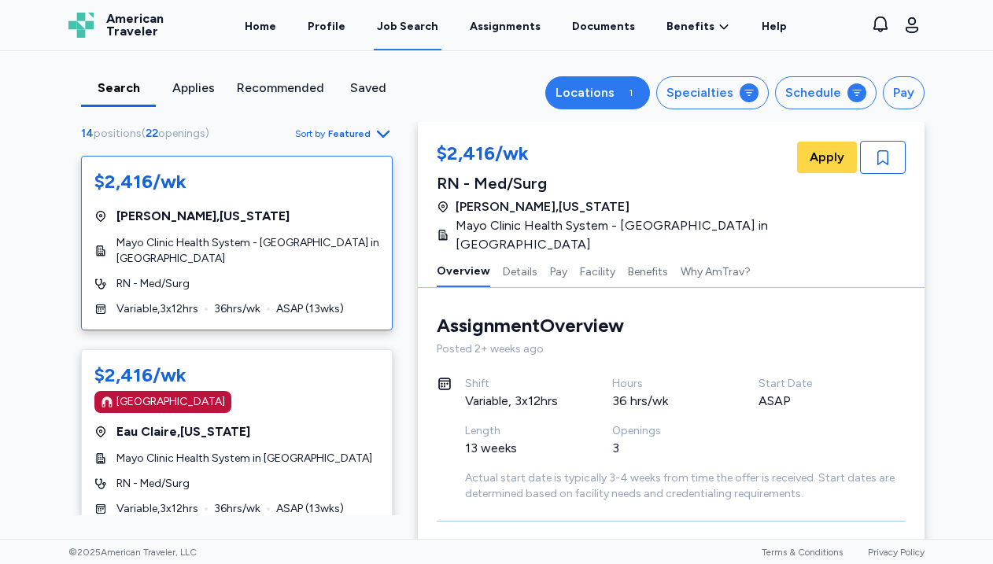
click at [623, 98] on button "Locations 1" at bounding box center [597, 92] width 105 height 33
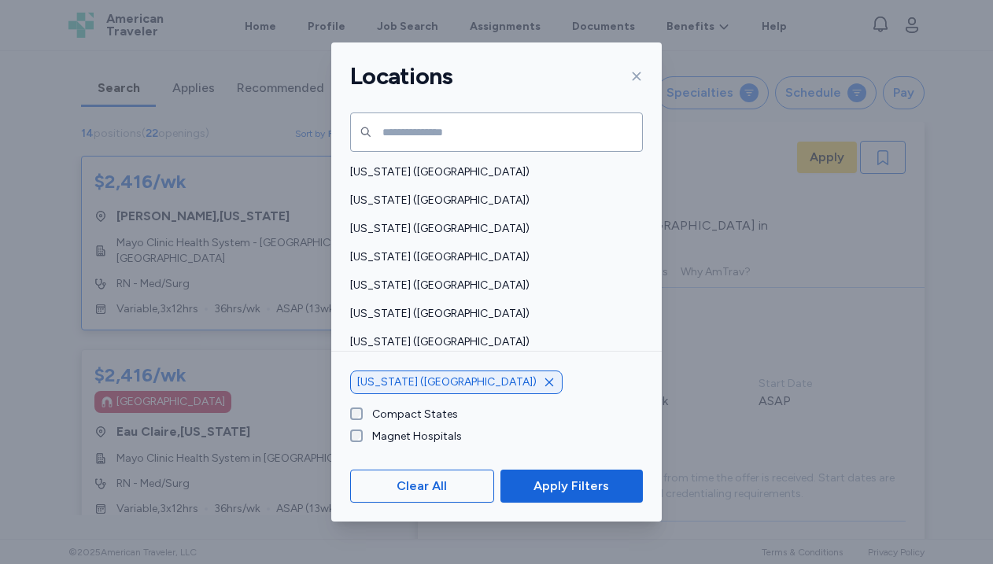
click at [543, 380] on icon "button" at bounding box center [549, 382] width 13 height 13
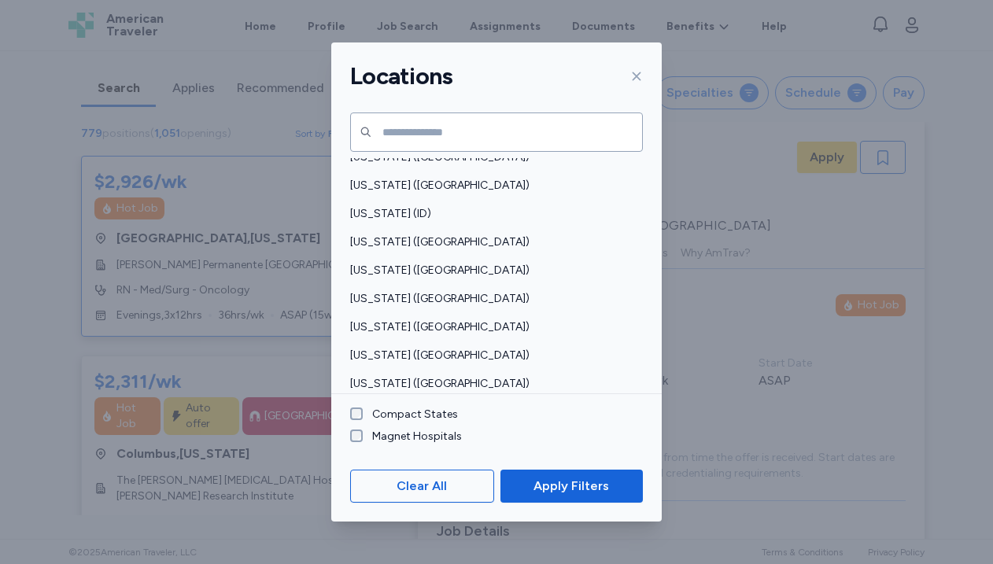
scroll to position [280, 0]
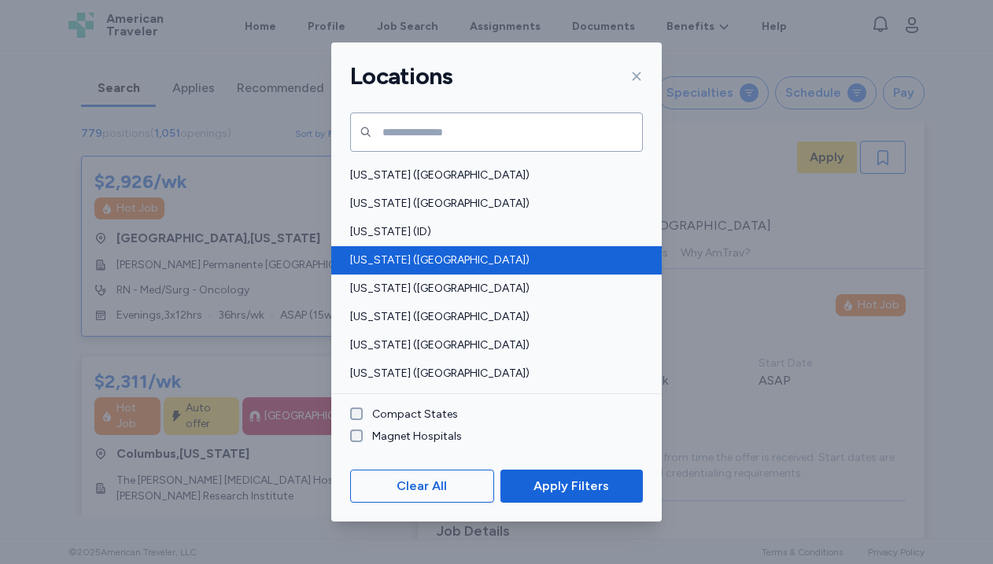
click at [411, 271] on div "[US_STATE] ([GEOGRAPHIC_DATA])" at bounding box center [496, 260] width 331 height 28
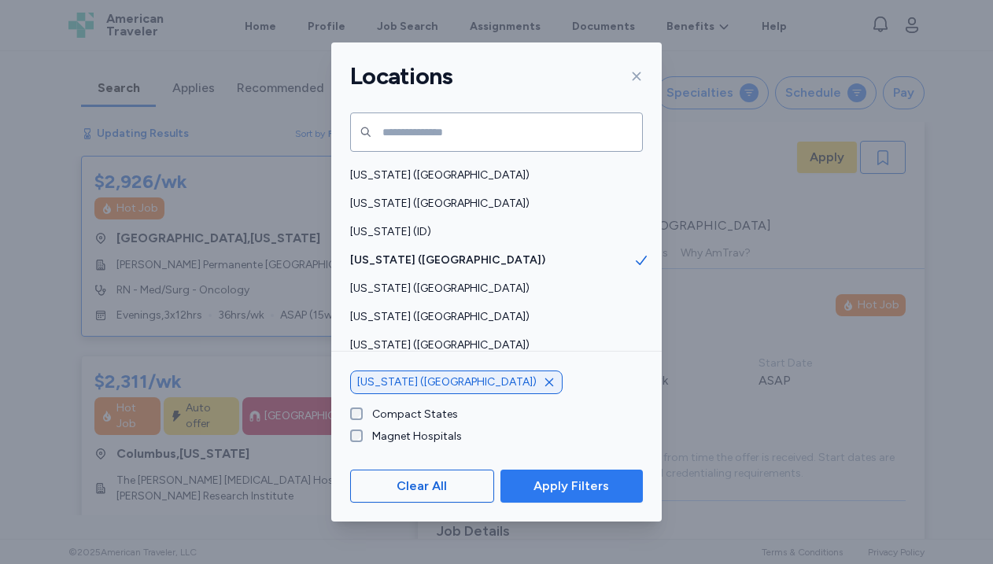
click at [586, 479] on span "Apply Filters" at bounding box center [572, 486] width 76 height 19
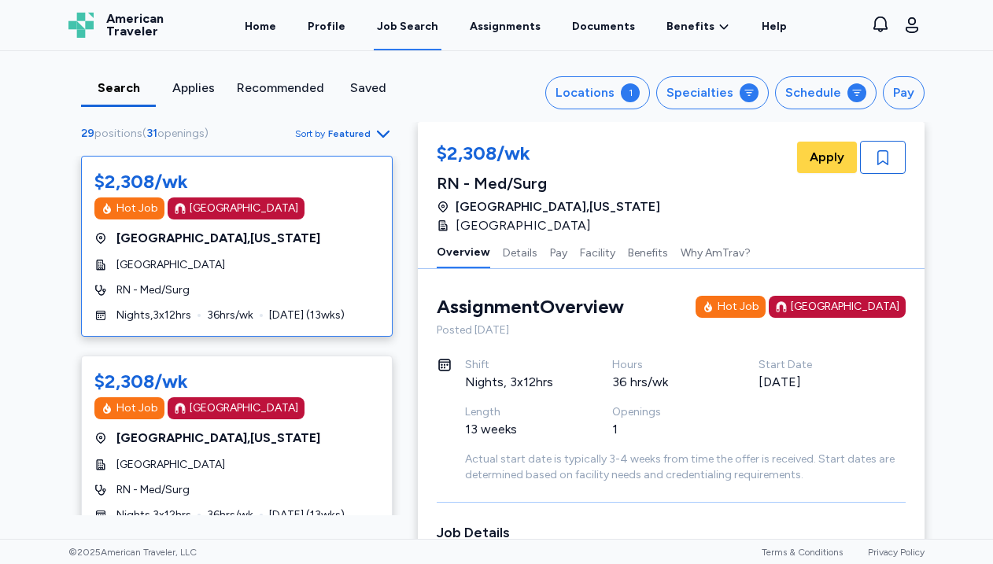
click at [308, 282] on div "$2,308/wk Hot Job [GEOGRAPHIC_DATA] [GEOGRAPHIC_DATA] , [US_STATE][GEOGRAPHIC_D…" at bounding box center [237, 246] width 312 height 181
